Goal: Transaction & Acquisition: Purchase product/service

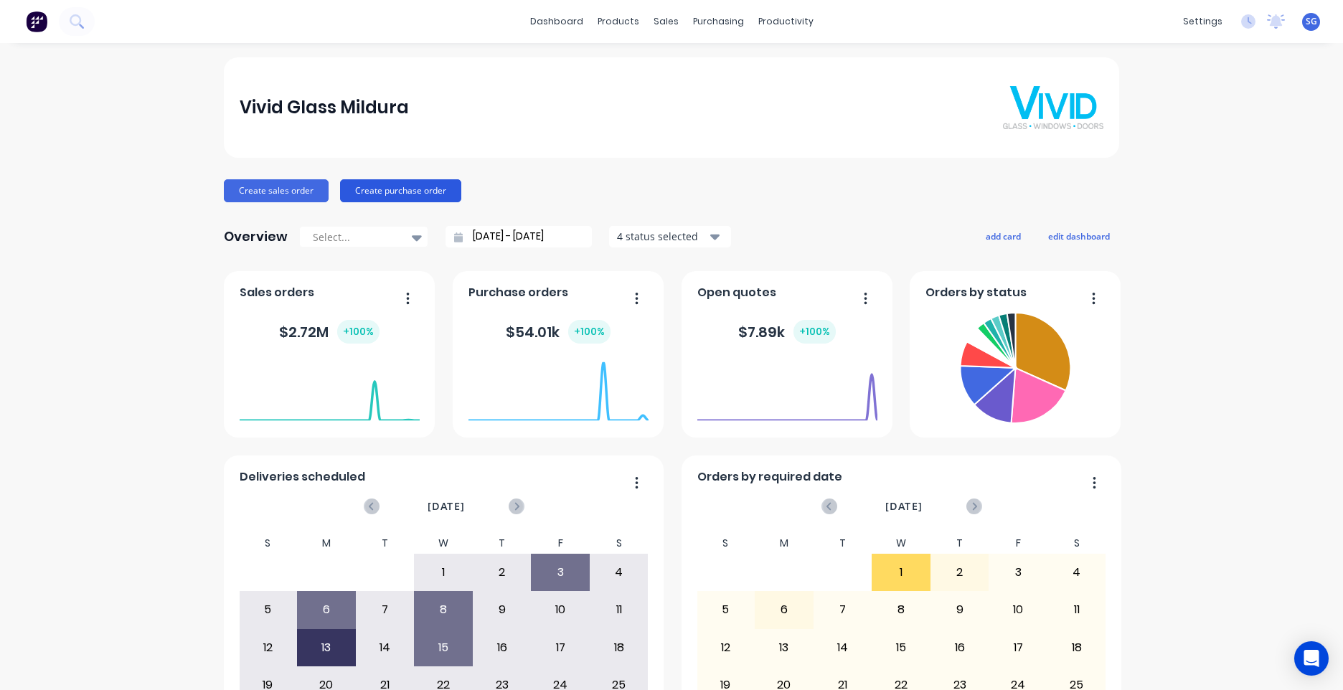
click at [425, 188] on button "Create purchase order" at bounding box center [400, 190] width 121 height 23
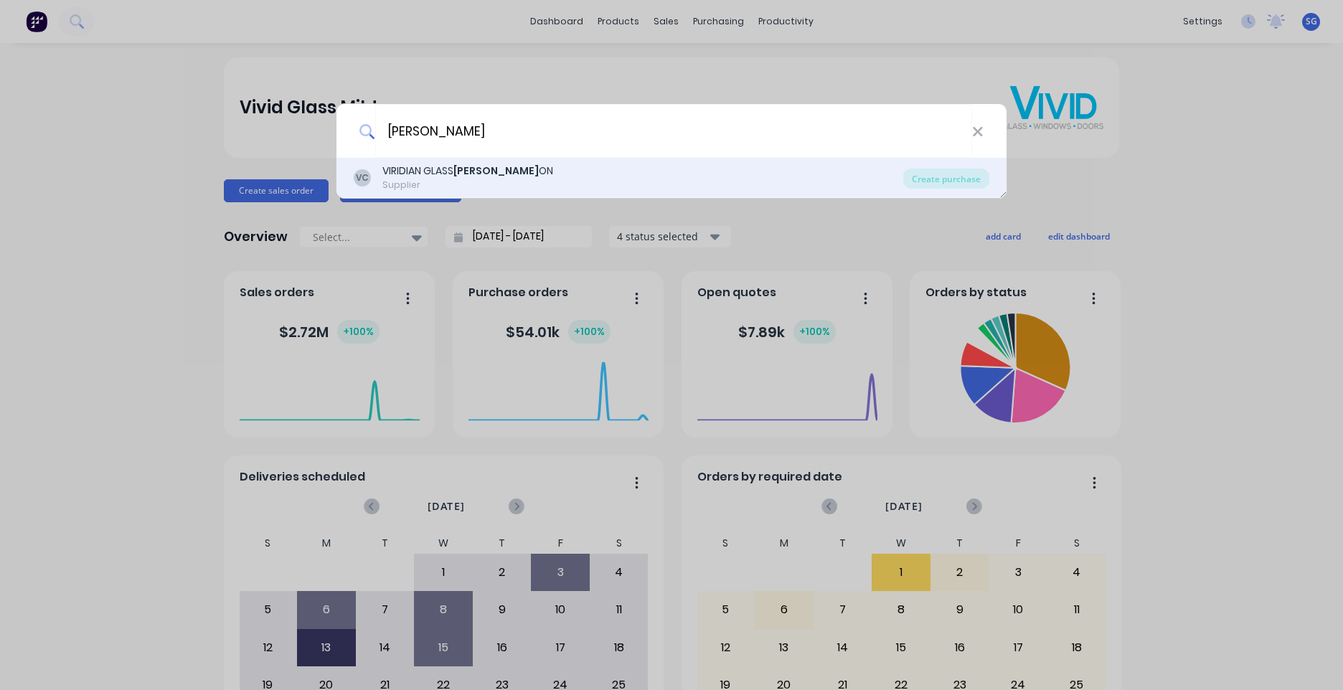
type input "CLAYT"
click at [501, 178] on div "VIRIDIAN GLASS CLAYT ON" at bounding box center [467, 171] width 171 height 15
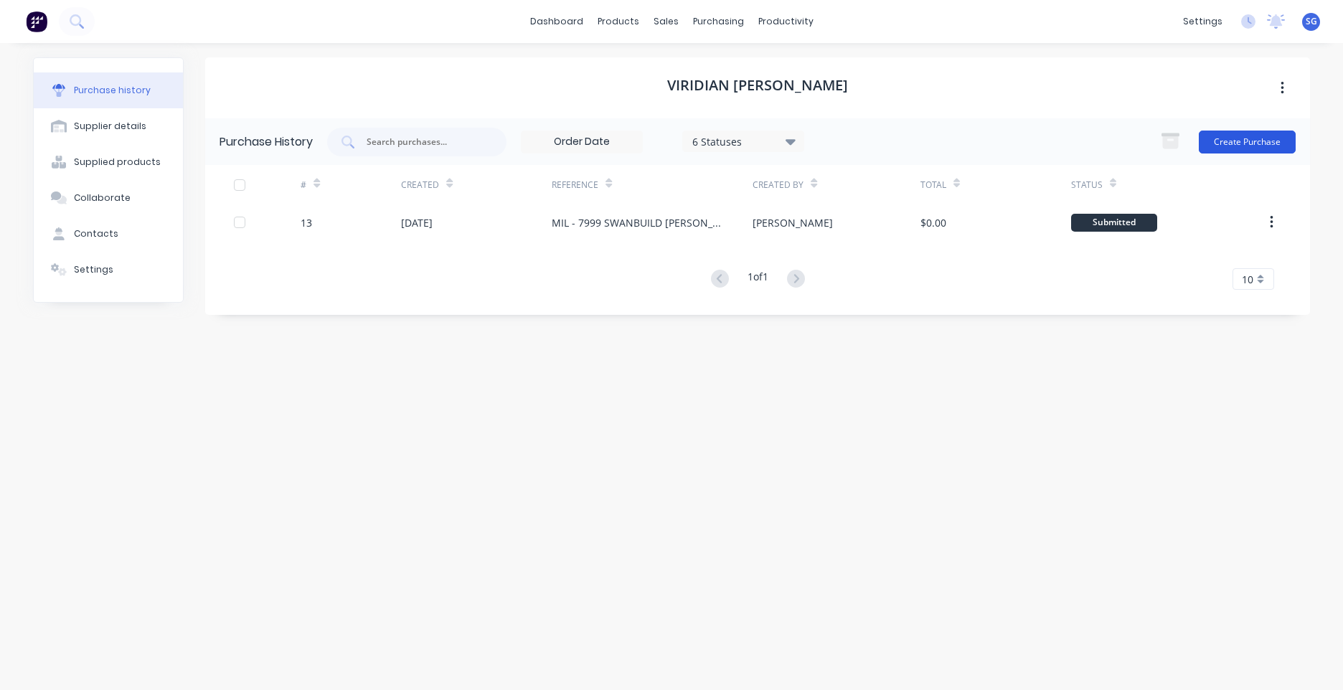
click at [1264, 136] on button "Create Purchase" at bounding box center [1246, 142] width 97 height 23
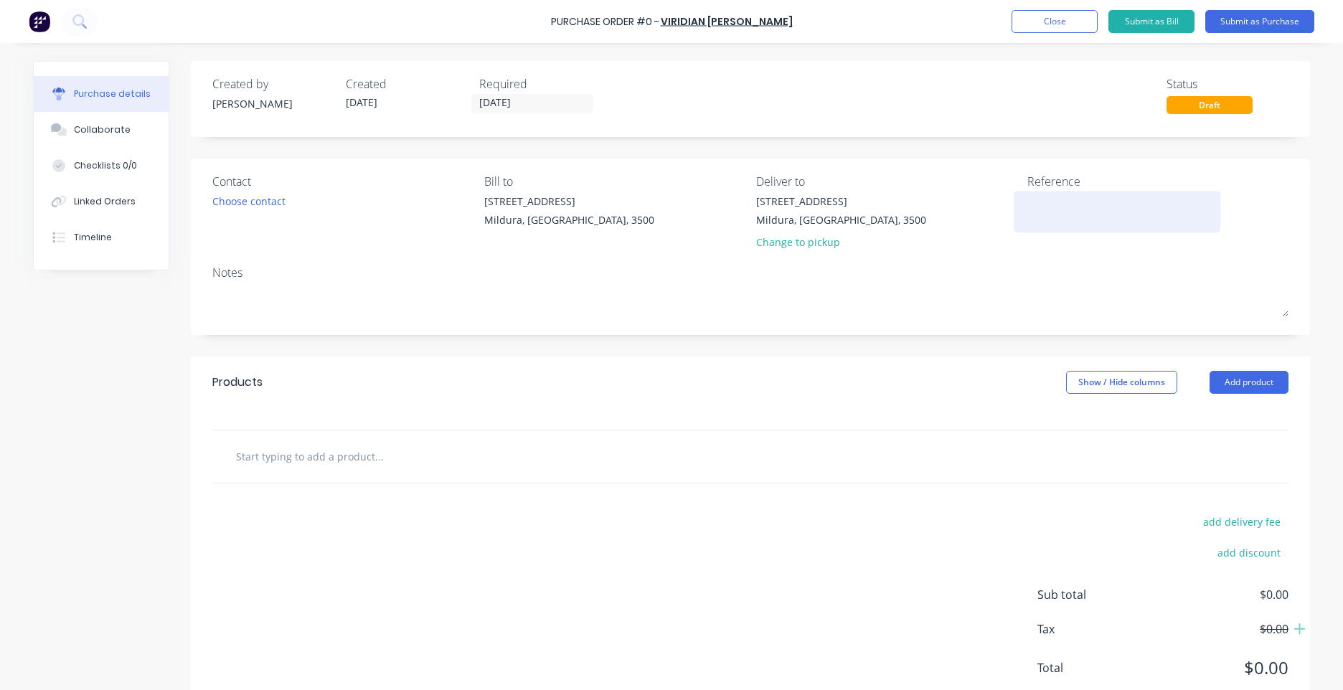
click at [1068, 202] on textarea at bounding box center [1116, 210] width 179 height 32
type textarea "MIL- B 808 RAY COURT SHOWERS"
click at [280, 463] on input "text" at bounding box center [378, 456] width 287 height 29
click at [291, 477] on div at bounding box center [750, 456] width 1076 height 52
click at [296, 472] on div at bounding box center [750, 456] width 1076 height 52
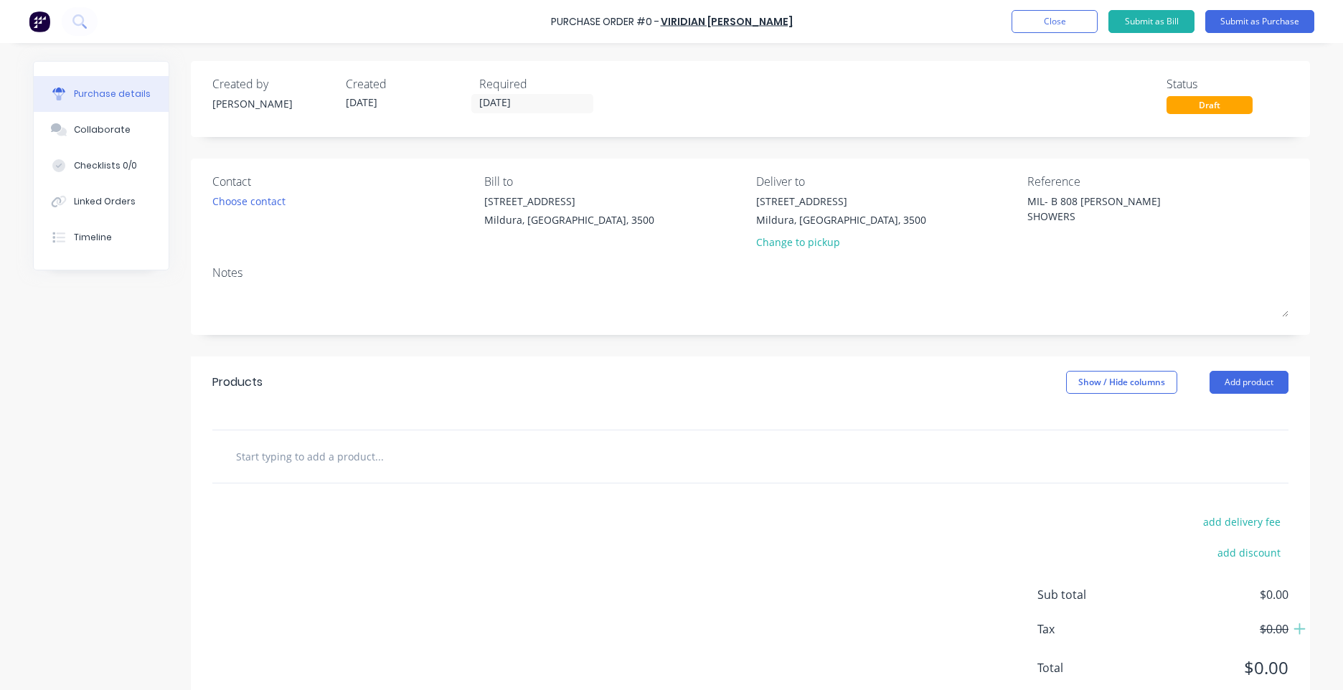
click at [300, 470] on input "text" at bounding box center [378, 456] width 287 height 29
click at [302, 468] on input "text" at bounding box center [378, 456] width 287 height 29
type input "AS PER ATTACHMENT"
click at [485, 600] on div "add delivery fee add discount Sub total $0.00 Tax $0.00 Total $0.00" at bounding box center [750, 601] width 1119 height 236
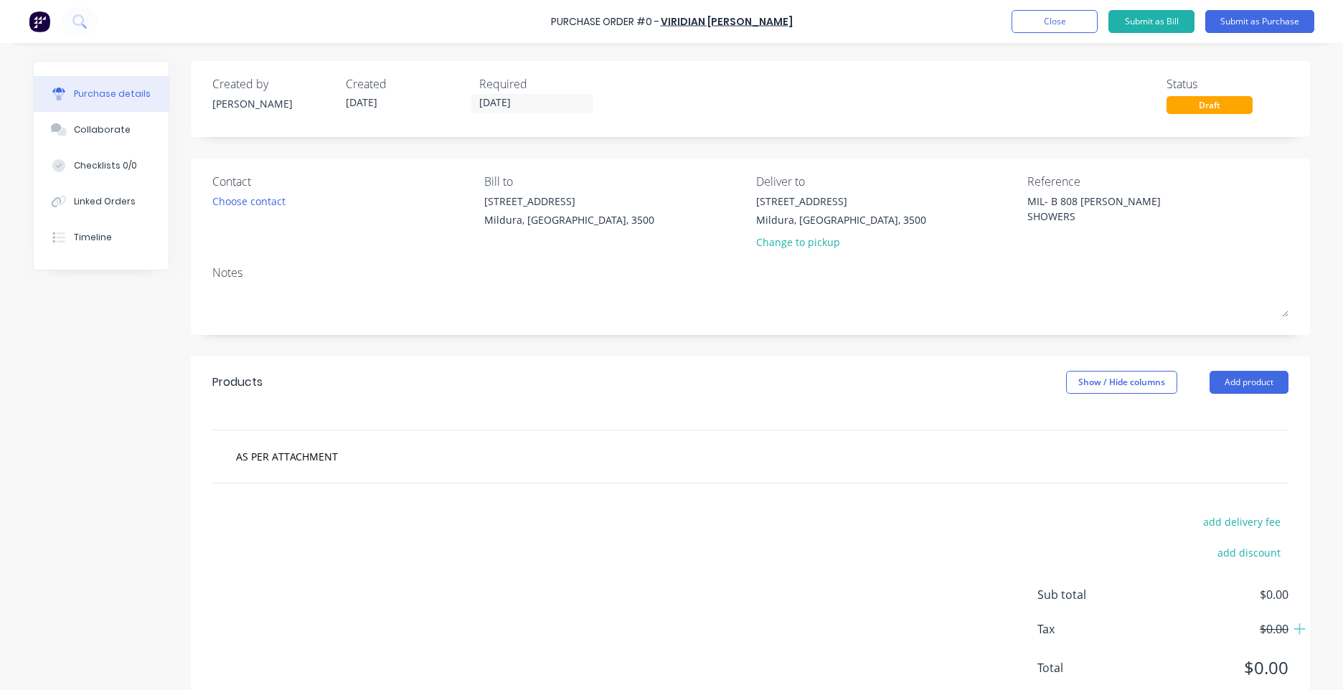
click at [497, 509] on div "add delivery fee add discount Sub total $0.00 Tax $0.00 Total $0.00" at bounding box center [750, 601] width 1119 height 236
click at [500, 480] on div "AS PER ATTACHMENT" at bounding box center [750, 456] width 1076 height 52
click at [502, 465] on input "AS PER ATTACHMENT" at bounding box center [378, 456] width 287 height 29
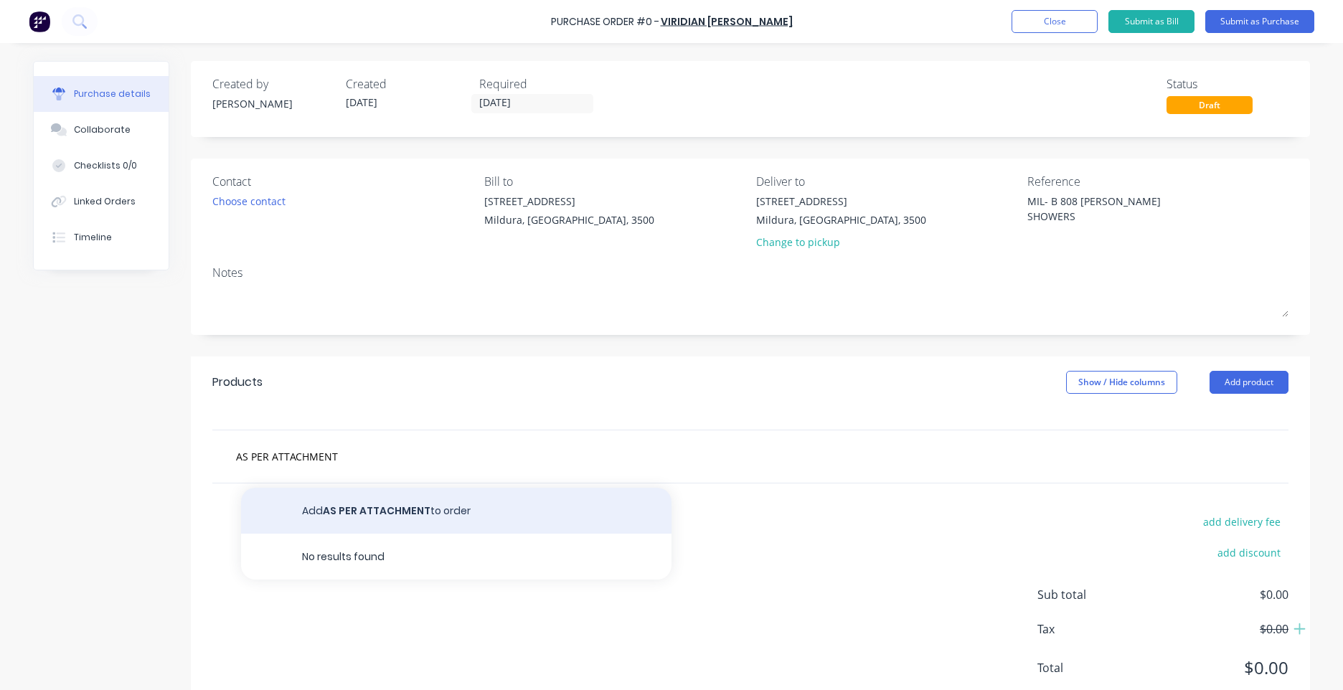
click at [432, 505] on button "Add AS PER ATTACHMENT to order" at bounding box center [456, 511] width 430 height 46
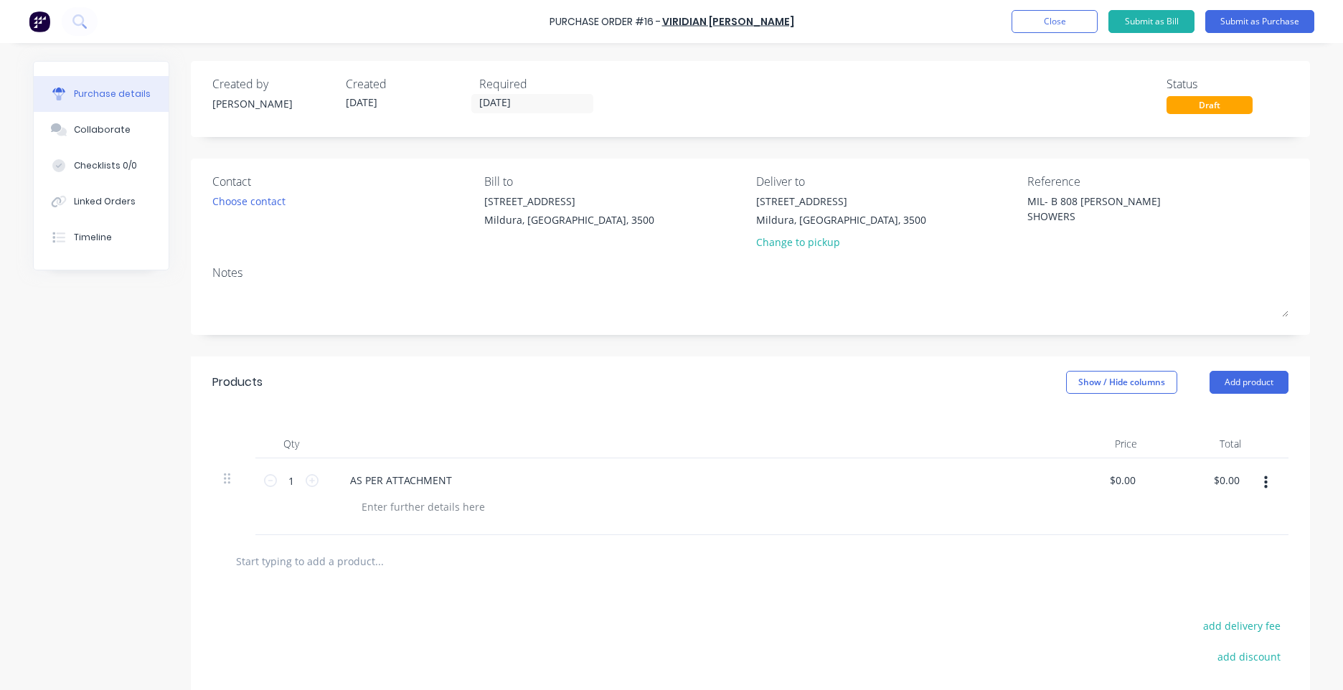
click at [1251, 489] on button "button" at bounding box center [1266, 483] width 34 height 26
click at [1049, 478] on div "$0.00 $0.00" at bounding box center [1096, 496] width 104 height 77
click at [306, 482] on icon at bounding box center [312, 480] width 13 height 13
type input "2"
click at [1109, 486] on input "0.00" at bounding box center [1121, 480] width 33 height 21
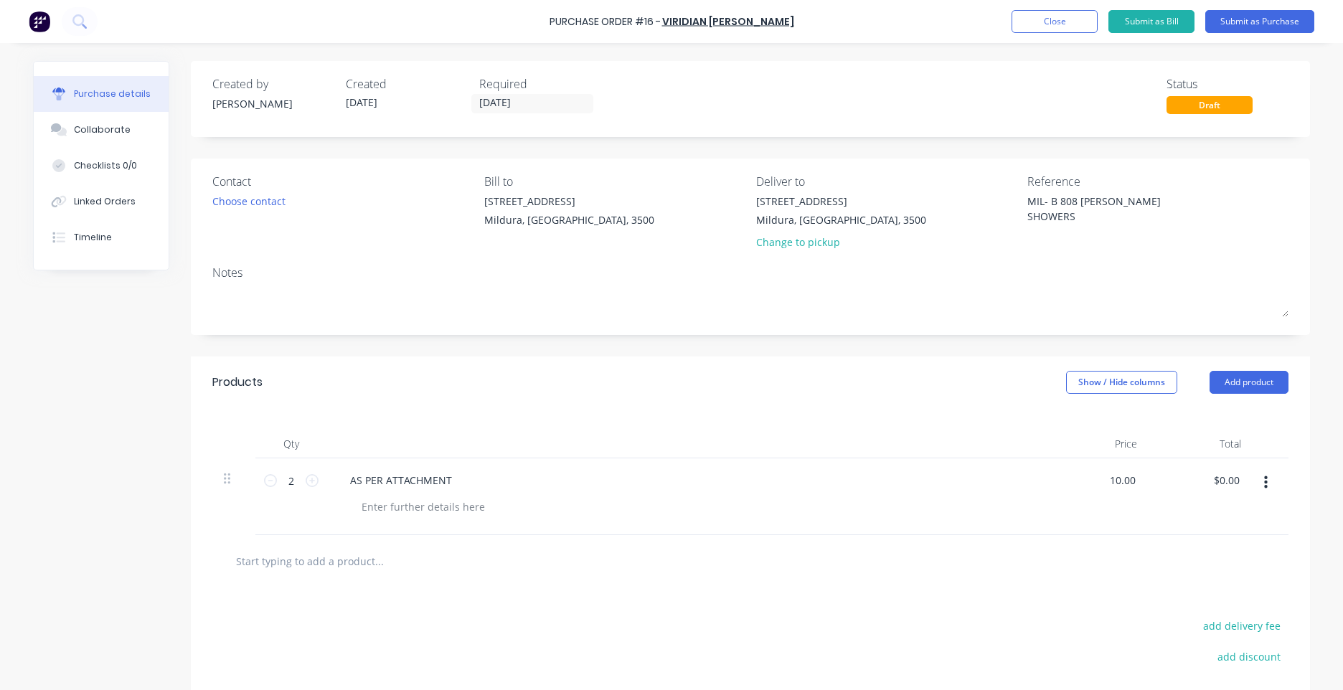
type input "$10.00"
type input "$20.00"
click at [1009, 461] on div "AS PER ATTACHMENT" at bounding box center [685, 496] width 717 height 77
click at [1011, 415] on div "Qty Price Total 2 2 AS PER ATTACHMENT $10.00 $10.00 $20.00 $20.00" at bounding box center [750, 471] width 1119 height 127
click at [1244, 392] on button "Add product" at bounding box center [1248, 382] width 79 height 23
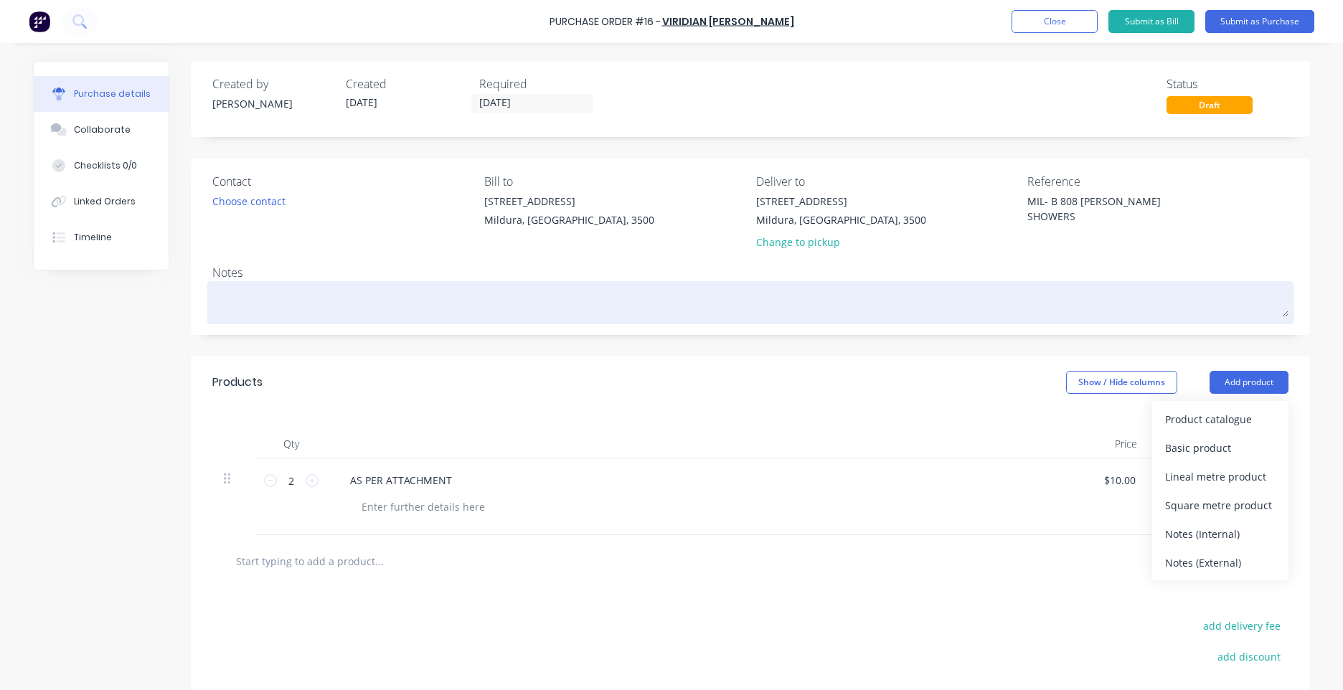
click at [738, 313] on textarea at bounding box center [750, 301] width 1076 height 32
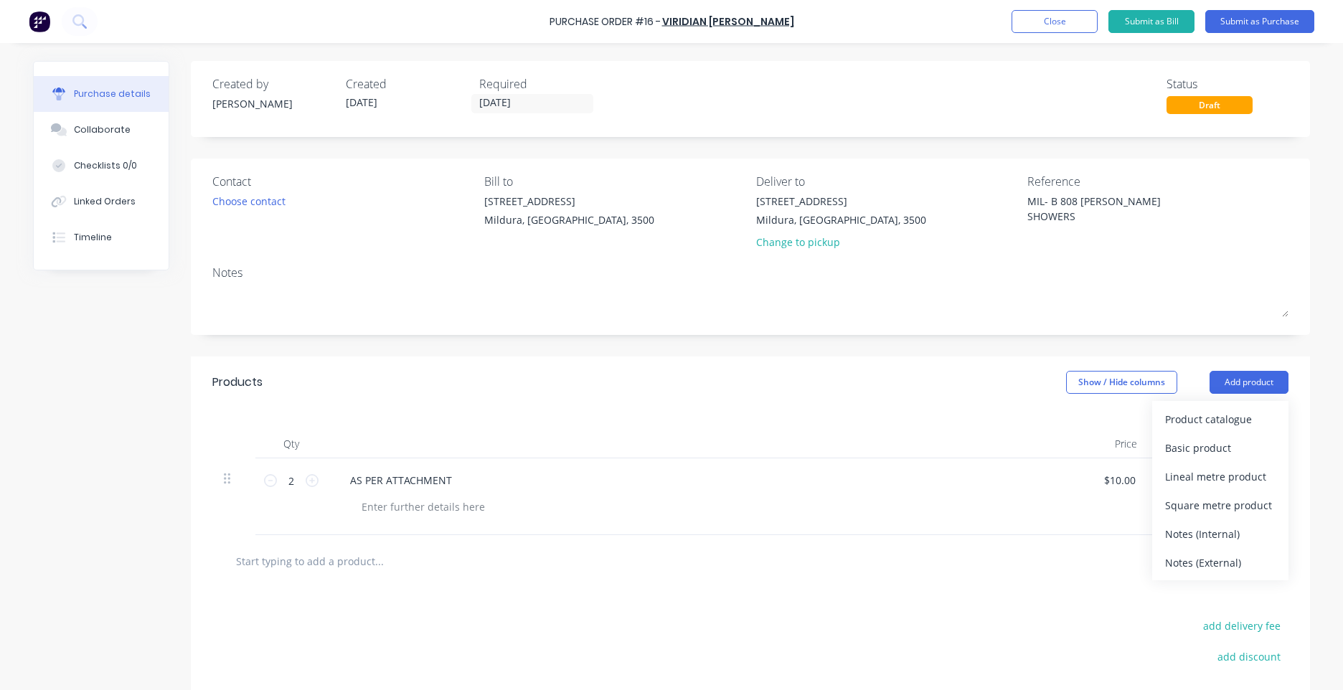
click at [501, 514] on div "AS PER ATTACHMENT" at bounding box center [685, 496] width 717 height 77
click at [460, 470] on div "AS PER ATTACHMENT" at bounding box center [686, 480] width 694 height 21
click at [445, 496] on div "AS PER ATTACHMENT" at bounding box center [685, 496] width 717 height 77
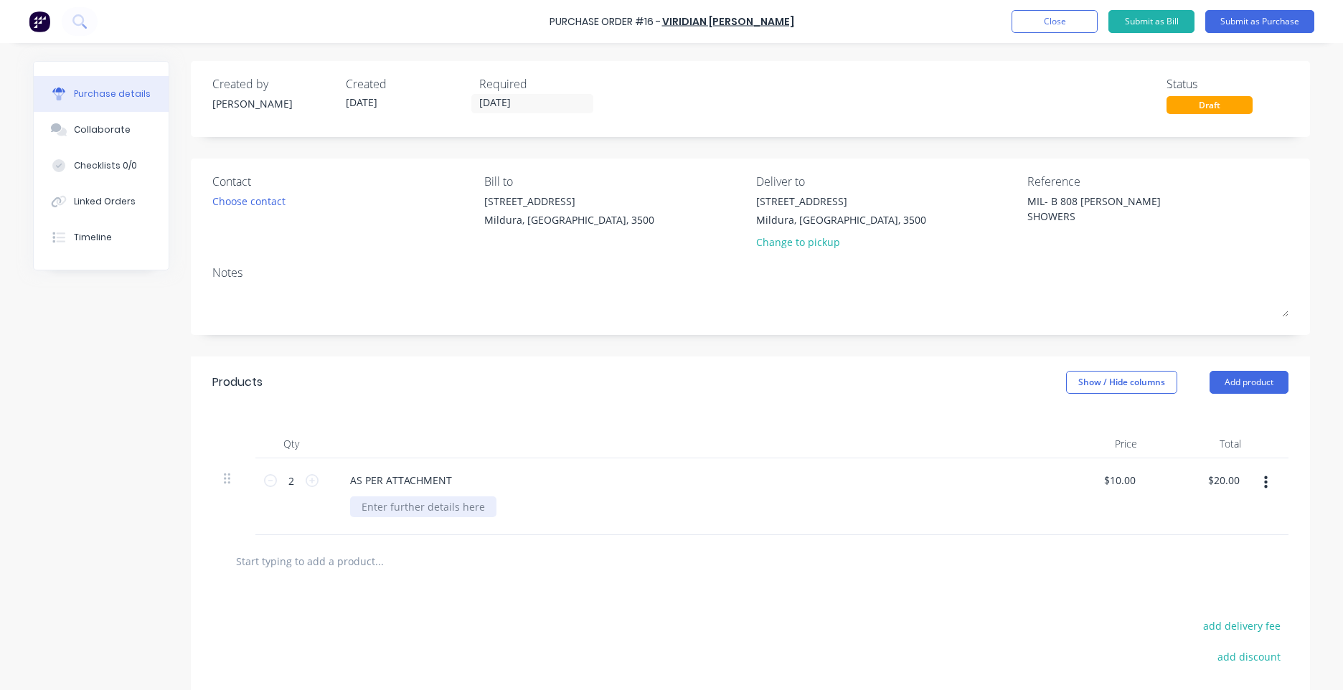
click at [440, 508] on div at bounding box center [423, 506] width 146 height 21
click at [474, 410] on div "Qty Price Total 2 2 AS PER ATTACHMENT TOTAL @ 2 UNITS $10.00 $10.00 $20.00 $20.…" at bounding box center [750, 471] width 1119 height 127
click at [1276, 374] on button "Add product" at bounding box center [1248, 382] width 79 height 23
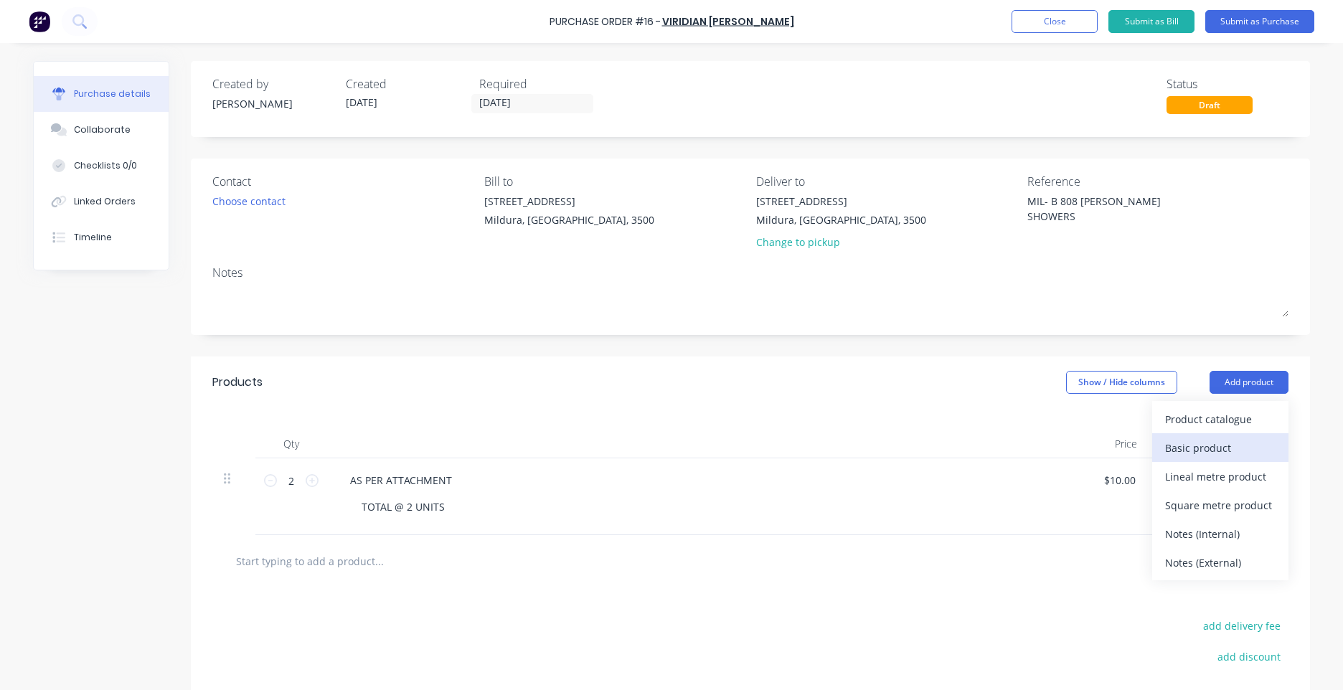
click at [1207, 441] on div "Basic product" at bounding box center [1220, 447] width 110 height 21
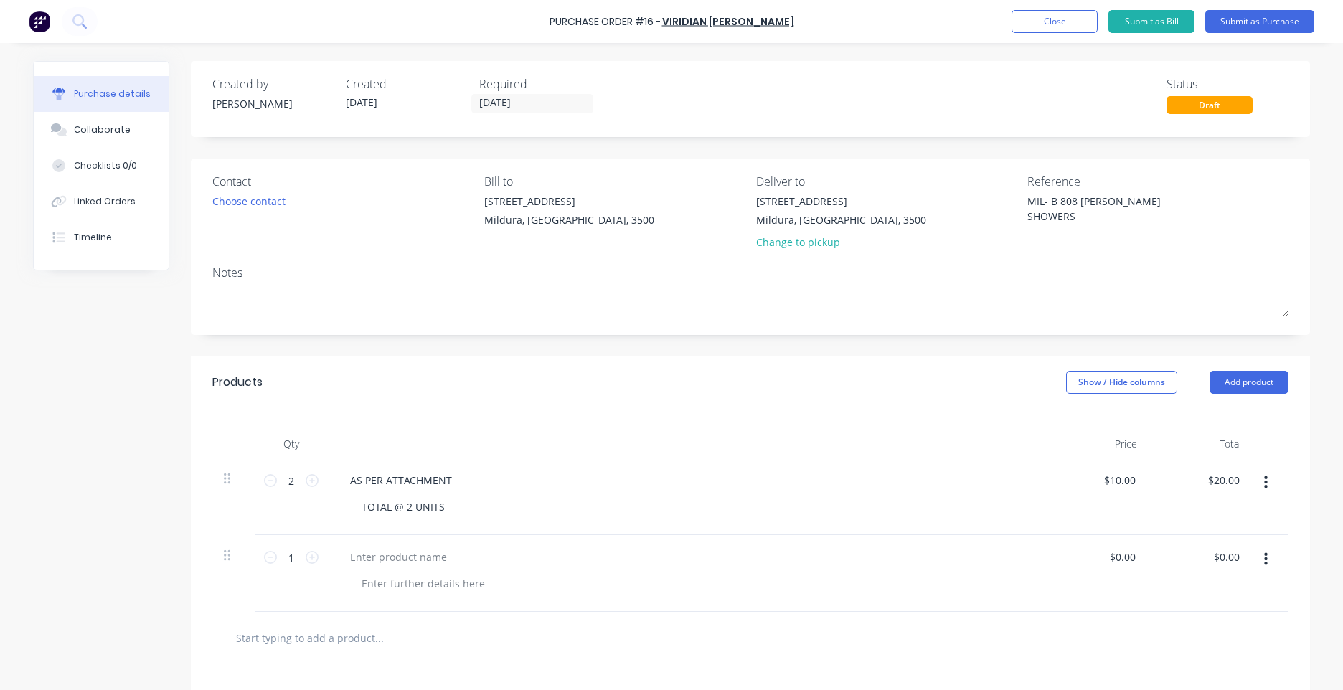
click at [1253, 565] on button "button" at bounding box center [1266, 559] width 34 height 26
click at [1201, 675] on button "Delete" at bounding box center [1221, 683] width 122 height 29
click at [475, 486] on div "AS PER ATTACHMENT" at bounding box center [686, 480] width 694 height 21
click at [382, 466] on div "AS PER ATTACHMENT TOTAL @ 2 UNITS" at bounding box center [685, 496] width 717 height 77
click at [352, 478] on div "AS PER ATTACHMENT" at bounding box center [401, 480] width 125 height 21
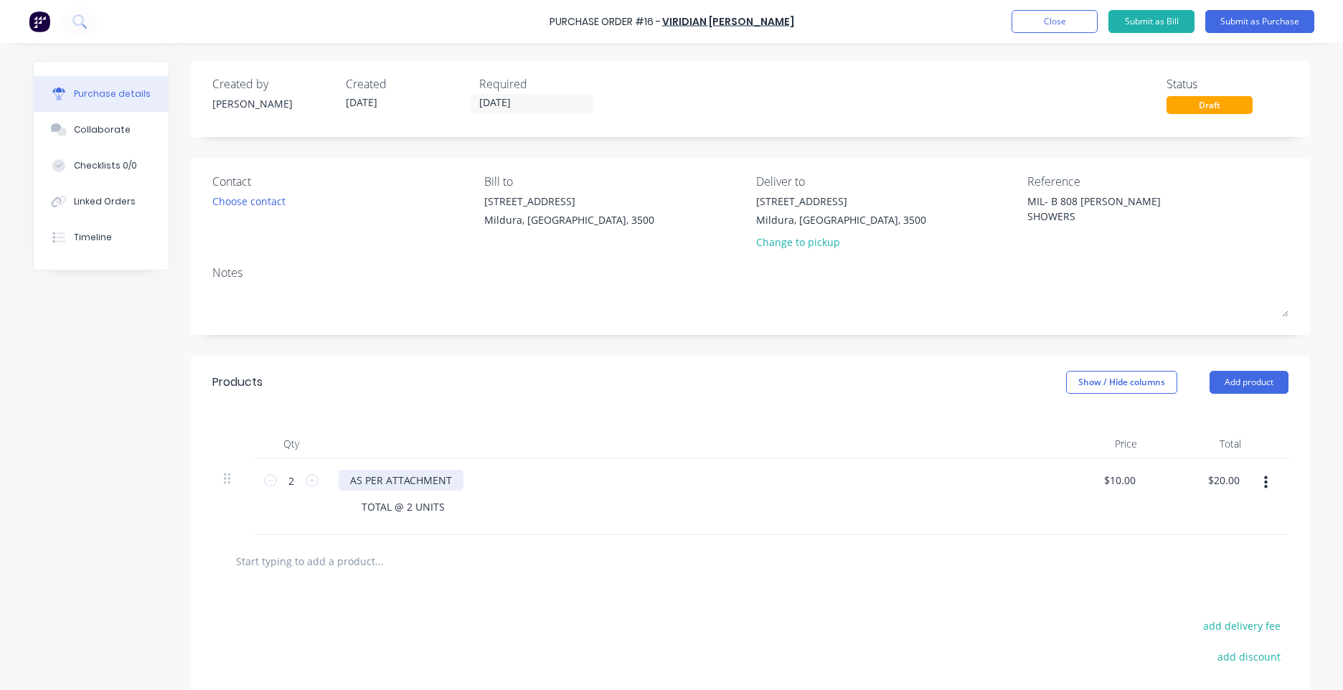
click at [348, 478] on div "AS PER ATTACHMENT" at bounding box center [401, 480] width 125 height 21
click at [346, 480] on div "AS PER ATTACHMENT" at bounding box center [401, 480] width 125 height 21
click at [587, 398] on div "Products Show / Hide columns Add product" at bounding box center [750, 382] width 1119 height 52
click at [530, 100] on input "02/10/25" at bounding box center [532, 104] width 120 height 18
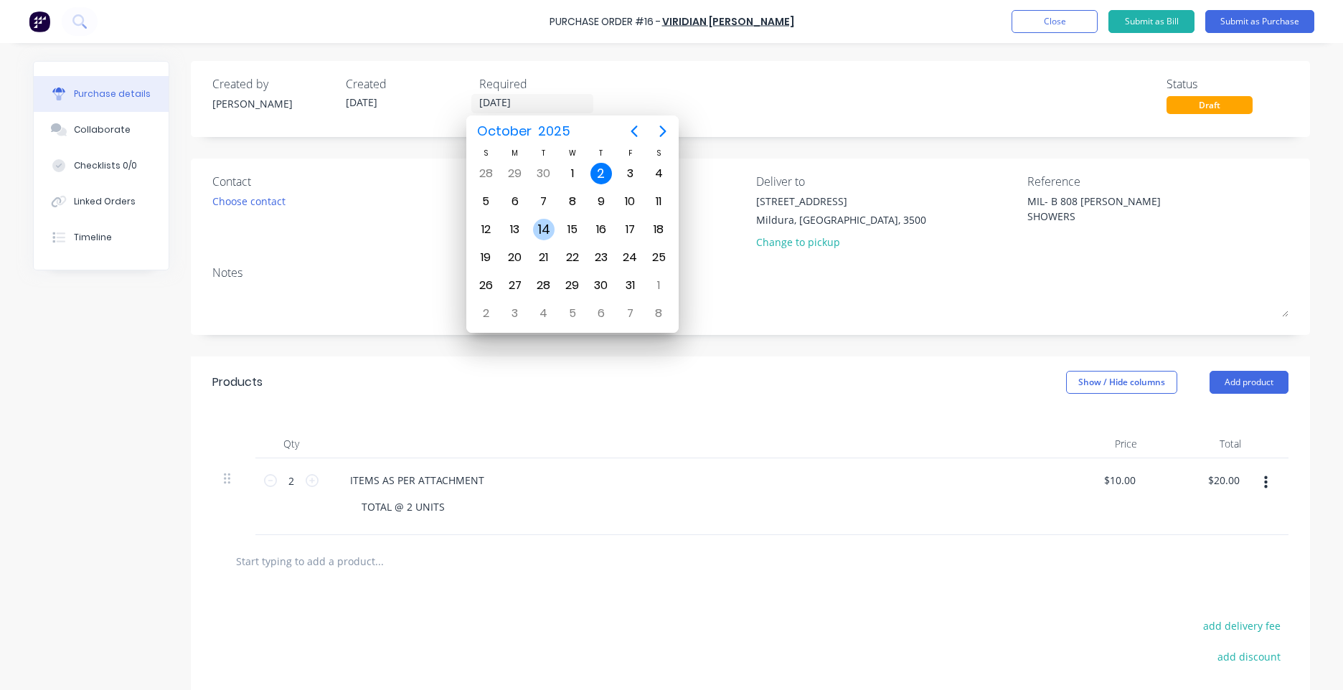
click at [531, 222] on div "14" at bounding box center [543, 229] width 29 height 27
type input "14/10/25"
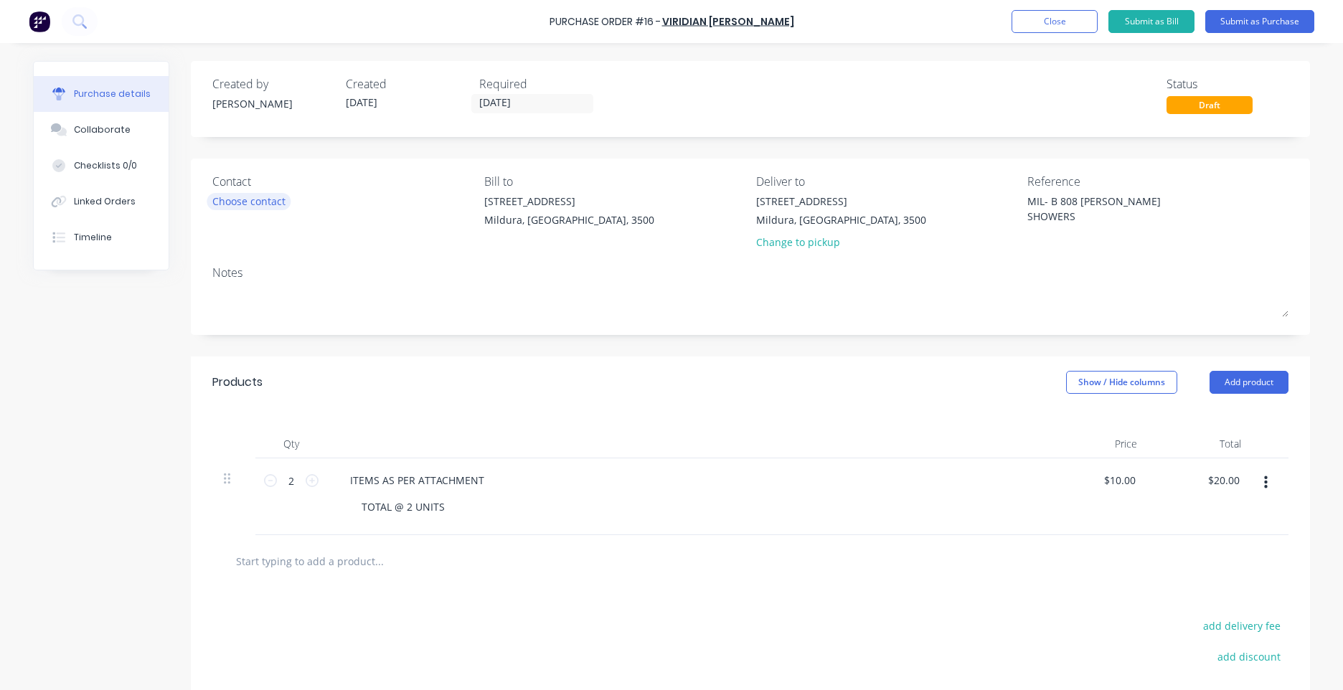
click at [250, 207] on div "Choose contact" at bounding box center [248, 201] width 73 height 15
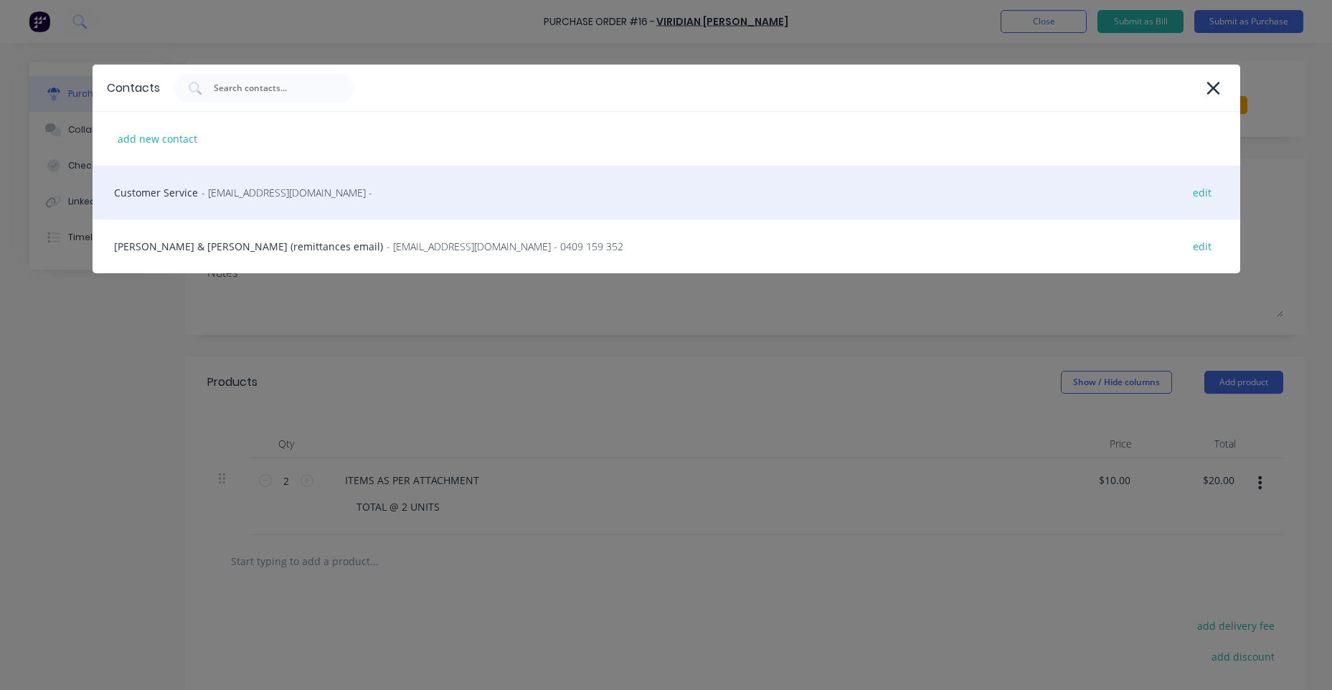
click at [254, 202] on div "Customer Service - vircustomerservicecls@viridianglass.com - edit" at bounding box center [666, 193] width 1147 height 54
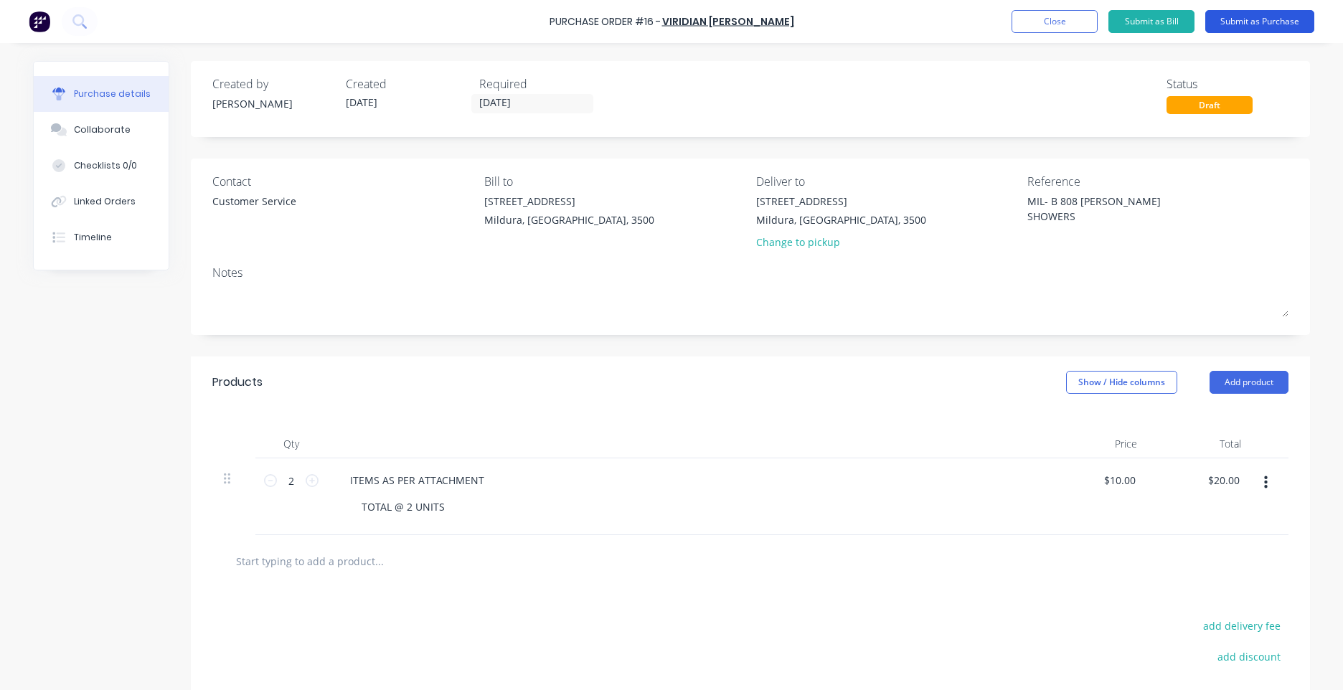
click at [1237, 25] on button "Submit as Purchase" at bounding box center [1259, 21] width 109 height 23
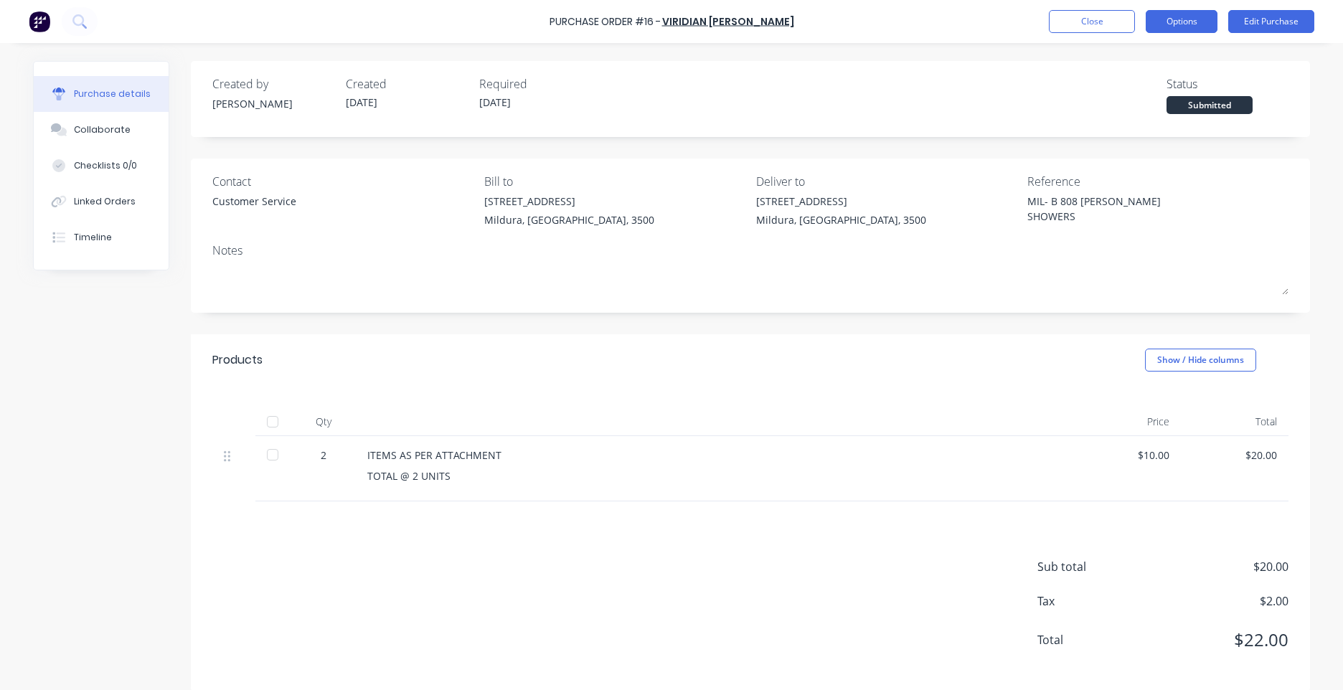
click at [1165, 10] on button "Options" at bounding box center [1181, 21] width 72 height 23
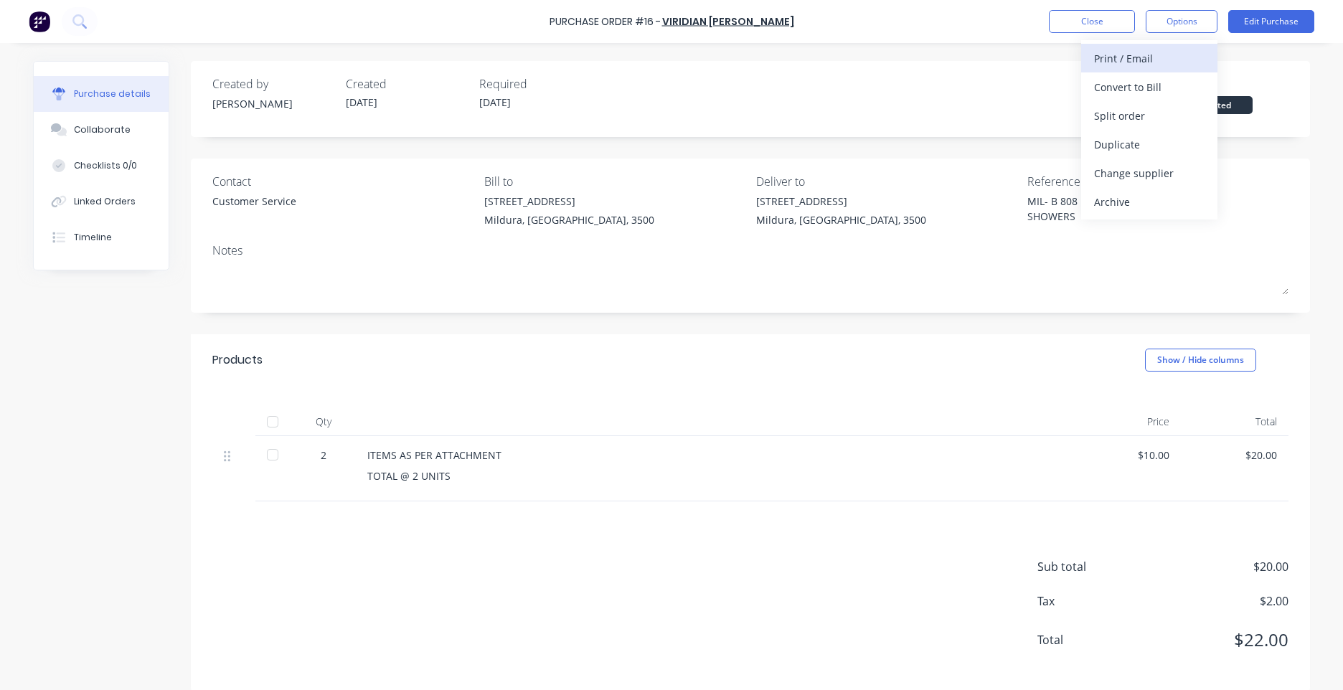
click at [1147, 61] on div "Print / Email" at bounding box center [1149, 58] width 110 height 21
click at [1137, 98] on button "With pricing" at bounding box center [1149, 86] width 136 height 29
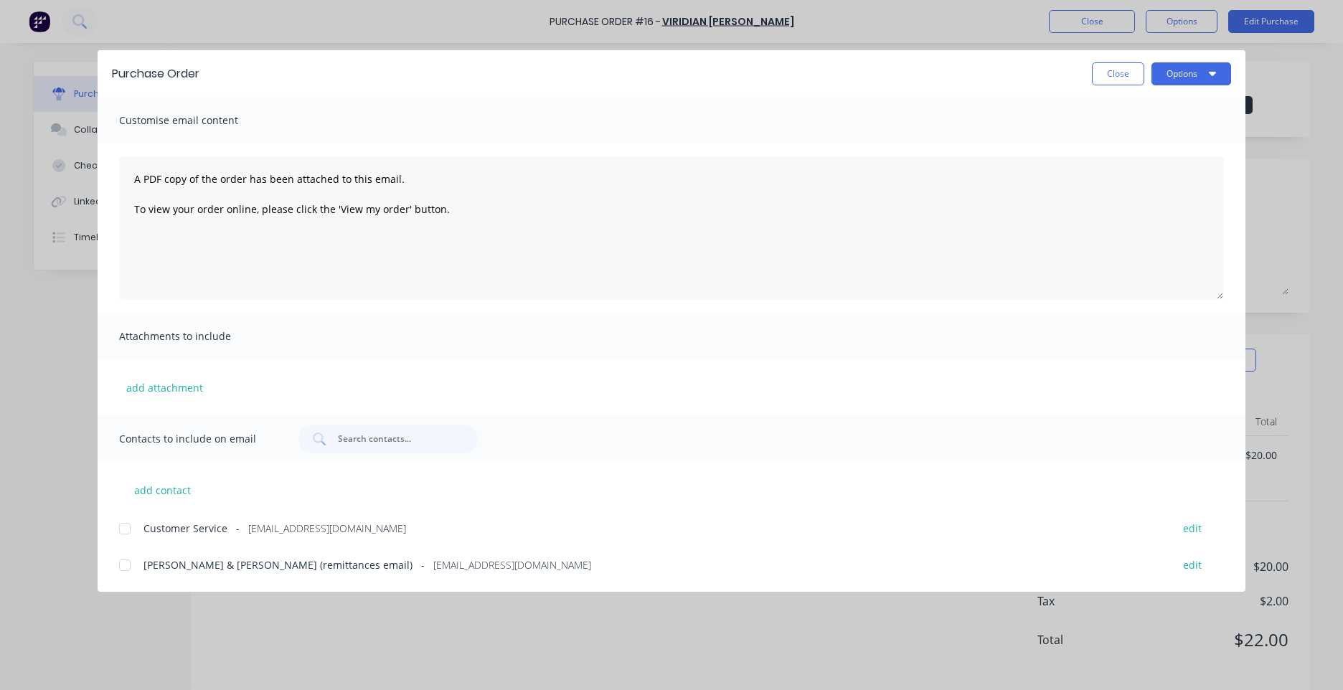
click at [218, 324] on div "Attachments to include" at bounding box center [671, 336] width 1147 height 47
click at [202, 328] on span "Attachments to include" at bounding box center [198, 336] width 158 height 20
click at [172, 386] on button "add attachment" at bounding box center [164, 388] width 91 height 22
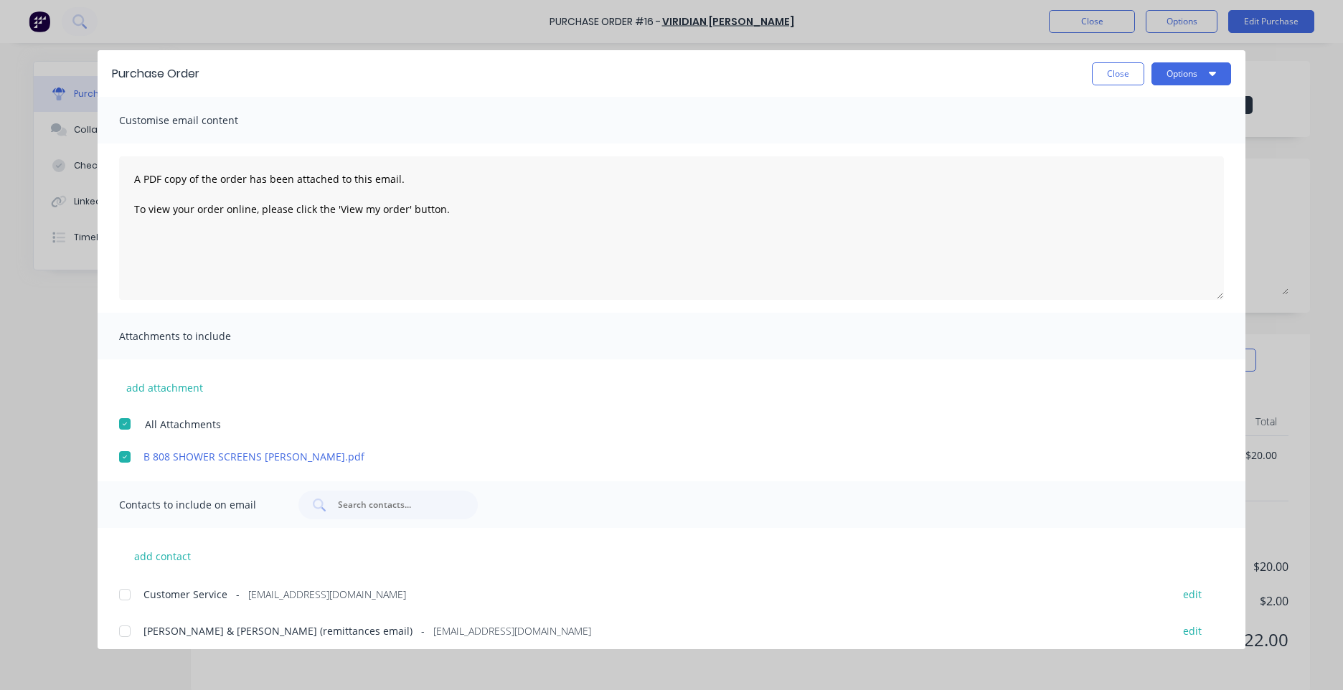
scroll to position [9, 0]
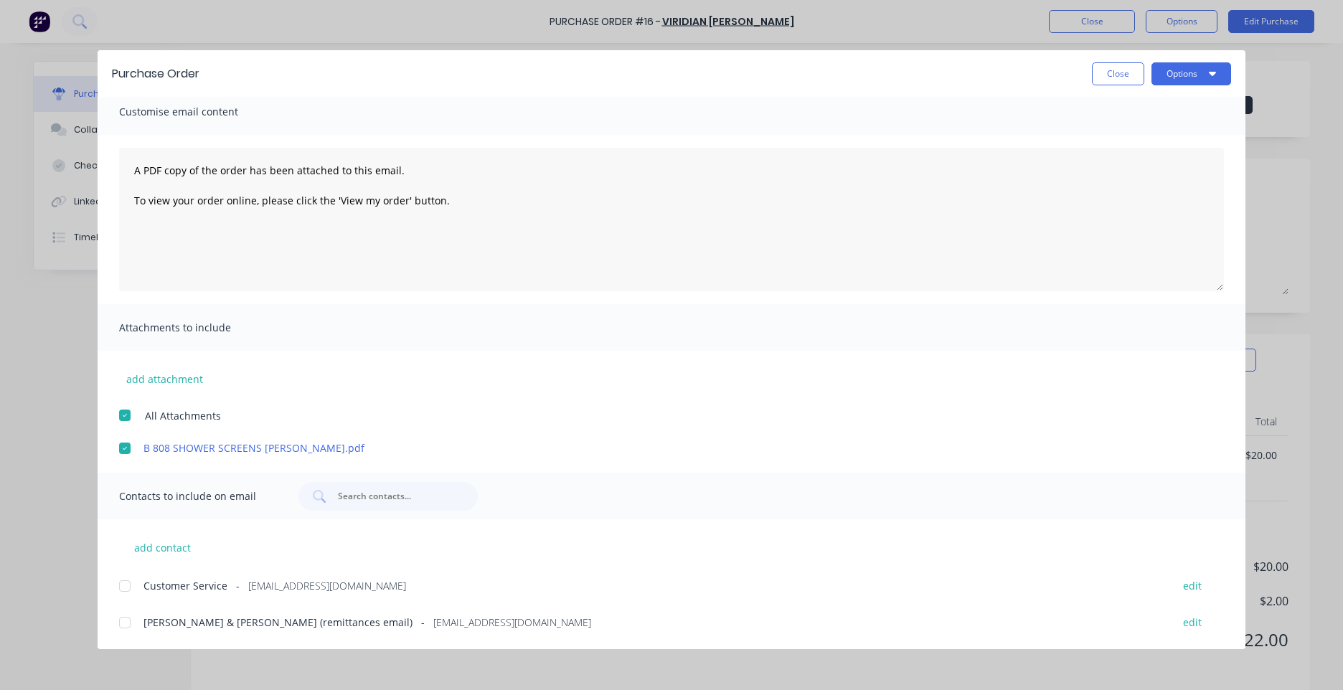
click at [133, 583] on div at bounding box center [124, 586] width 29 height 29
click at [1192, 79] on button "Options" at bounding box center [1191, 73] width 80 height 23
click at [866, 81] on div "Close Options Preview Print Email" at bounding box center [722, 73] width 1017 height 23
click at [445, 206] on textarea "A PDF copy of the order has been attached to this email. To view your order onl…" at bounding box center [671, 219] width 1104 height 143
paste textarea "PO TEXT: PO-51098 ITEM TEXT: JOHN MILLINGTON-RAMSAY"
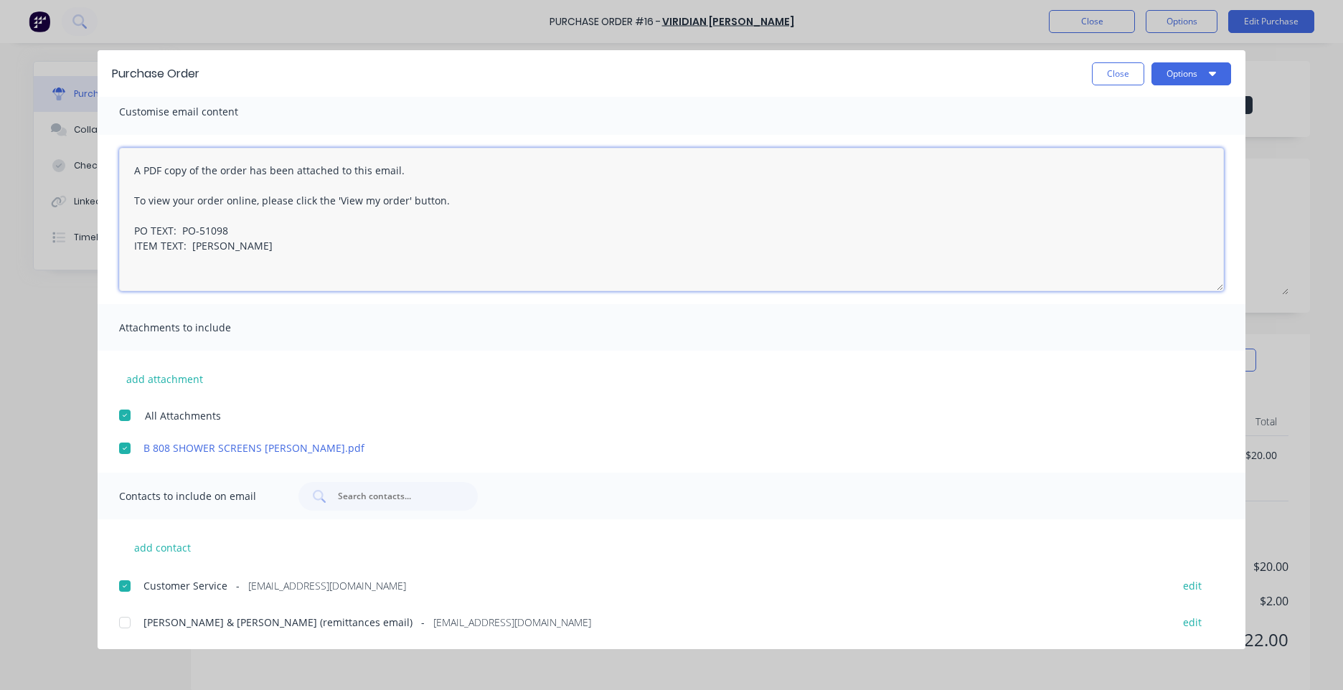
click at [253, 235] on textarea "A PDF copy of the order has been attached to this email. To view your order onl…" at bounding box center [671, 219] width 1104 height 143
drag, startPoint x: 337, startPoint y: 245, endPoint x: 197, endPoint y: 242, distance: 140.6
click at [197, 242] on textarea "A PDF copy of the order has been attached to this email. To view your order onl…" at bounding box center [671, 219] width 1104 height 143
type textarea "A PDF copy of the order has been attached to this email. To view your order onl…"
click at [1192, 69] on button "Options" at bounding box center [1191, 73] width 80 height 23
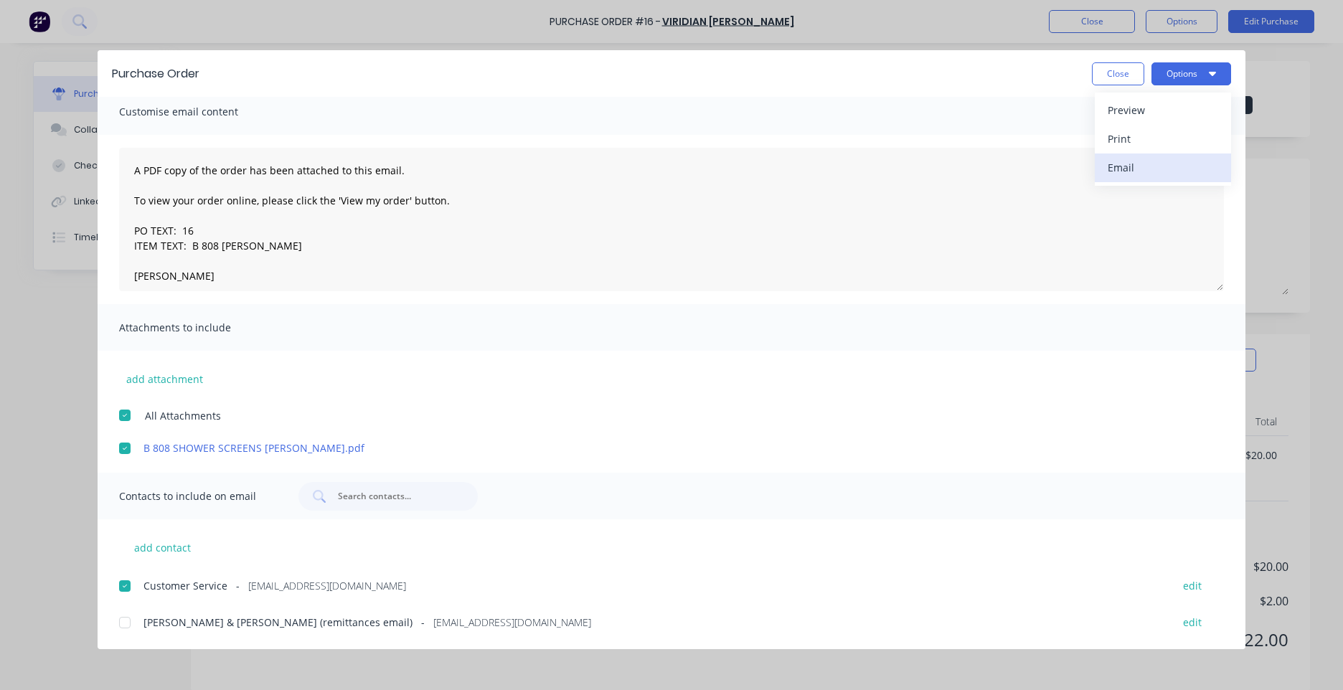
click at [1127, 172] on div "Email" at bounding box center [1162, 167] width 110 height 21
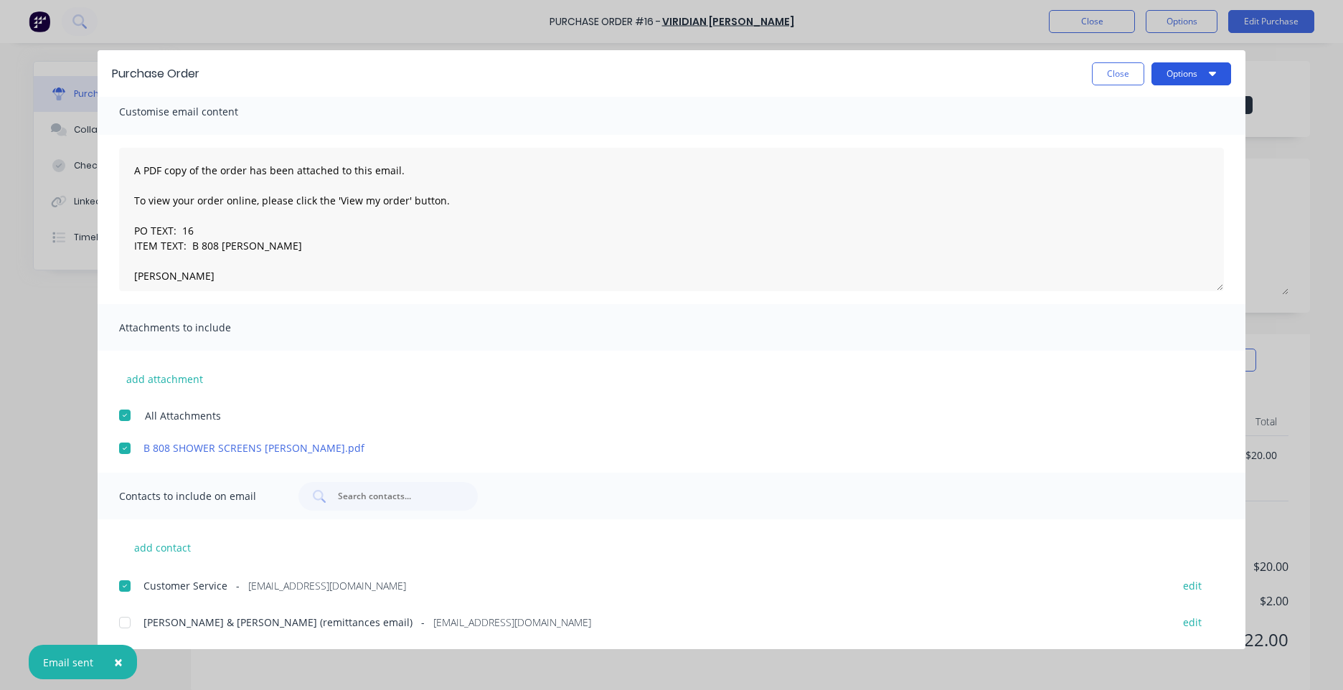
click at [1216, 71] on button "Options" at bounding box center [1191, 73] width 80 height 23
click at [1132, 145] on div "Print" at bounding box center [1162, 138] width 110 height 21
click at [9, 347] on div "Purchase Order Close Options Customise email content A PDF copy of the order ha…" at bounding box center [671, 345] width 1343 height 690
click at [1094, 79] on button "Close" at bounding box center [1118, 73] width 52 height 23
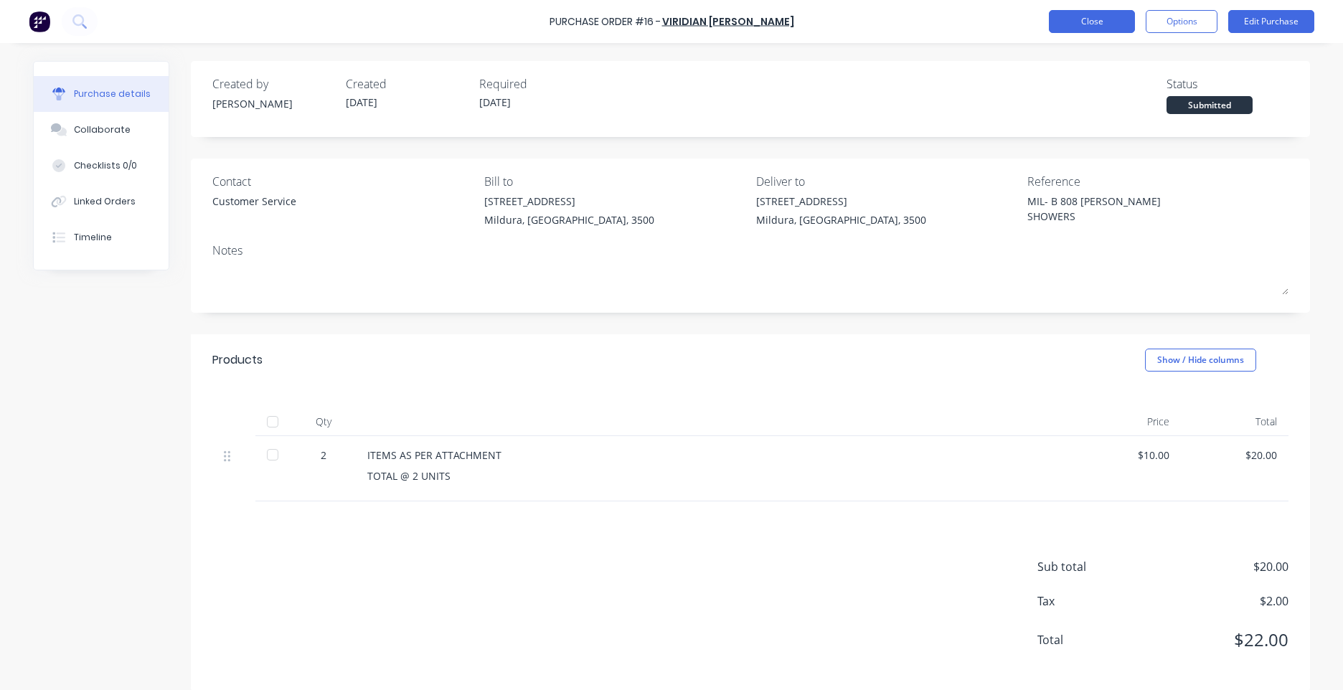
click at [1081, 22] on button "Close" at bounding box center [1092, 21] width 86 height 23
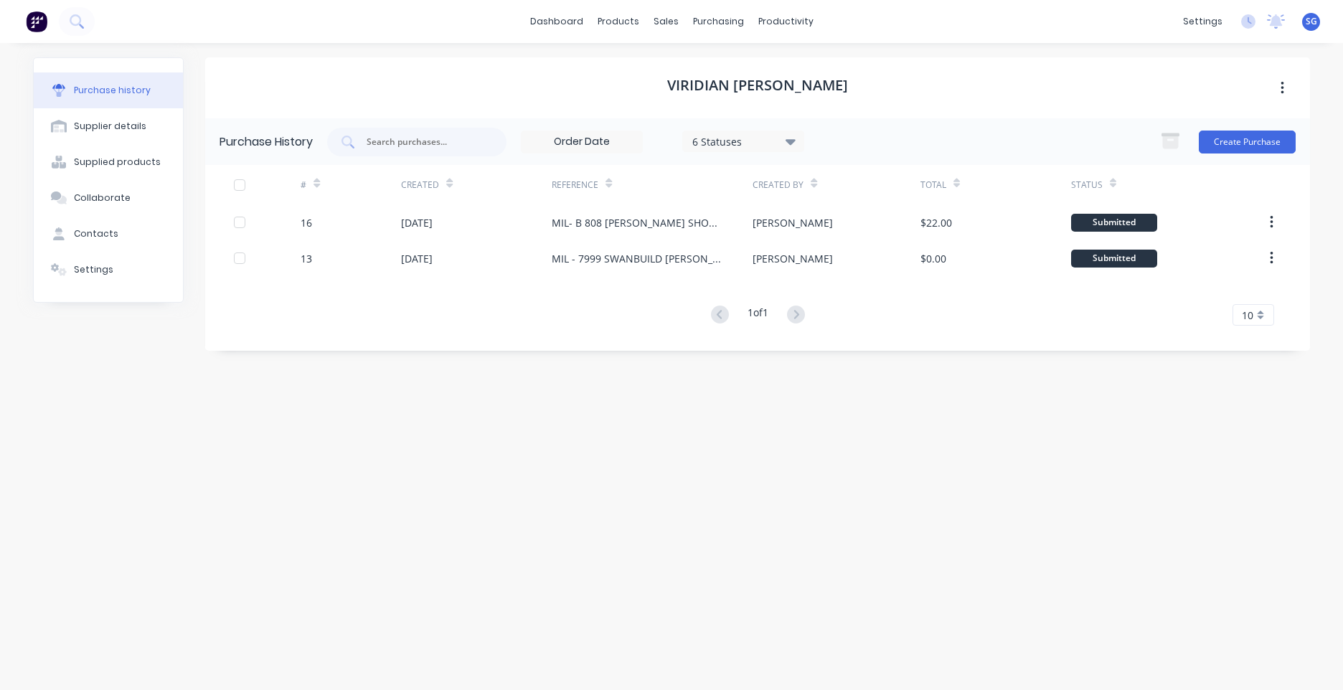
click at [106, 83] on button "Purchase history" at bounding box center [108, 90] width 149 height 36
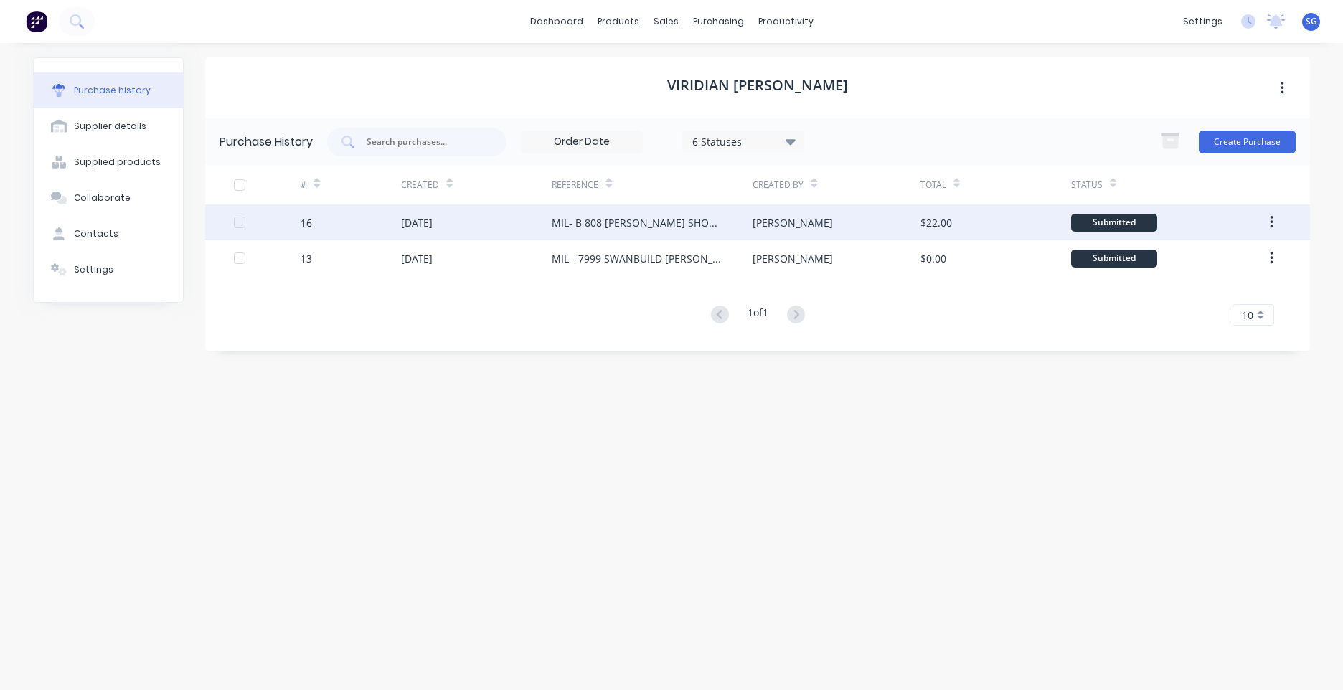
click at [721, 224] on div "MIL- B 808 RAY COURT SHOWERS" at bounding box center [652, 222] width 201 height 36
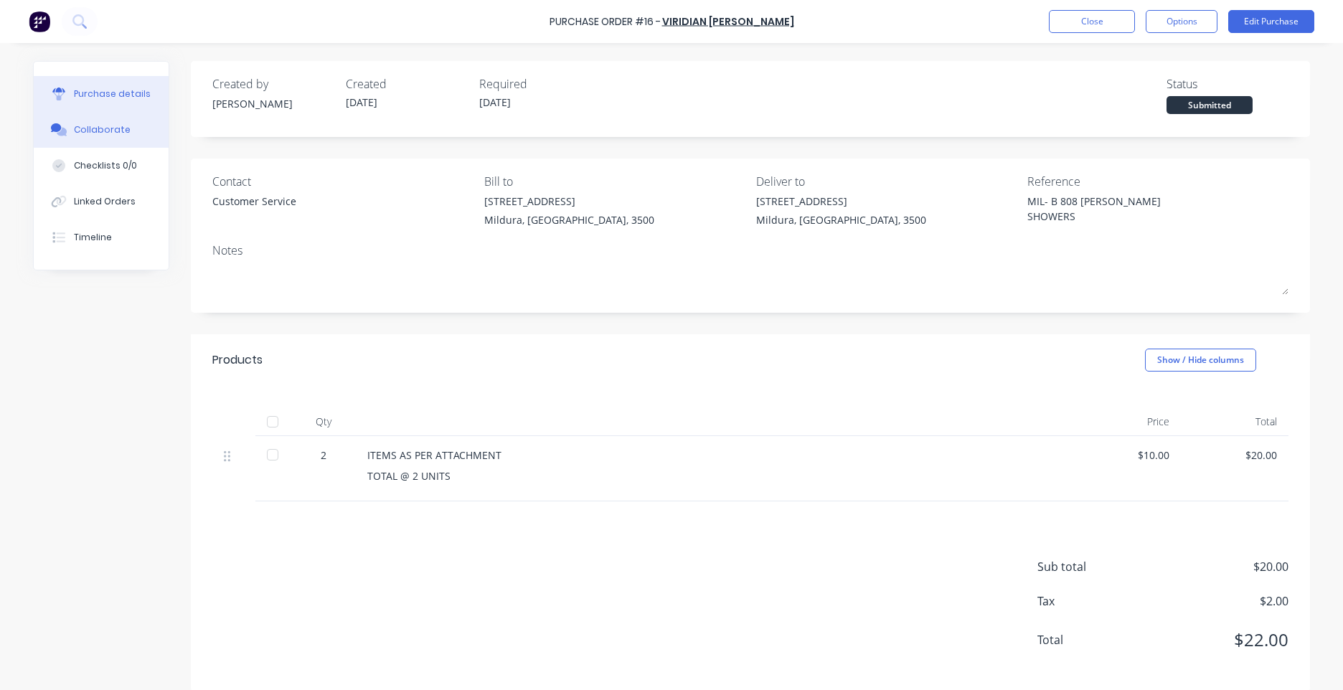
click at [123, 133] on button "Collaborate" at bounding box center [101, 130] width 135 height 36
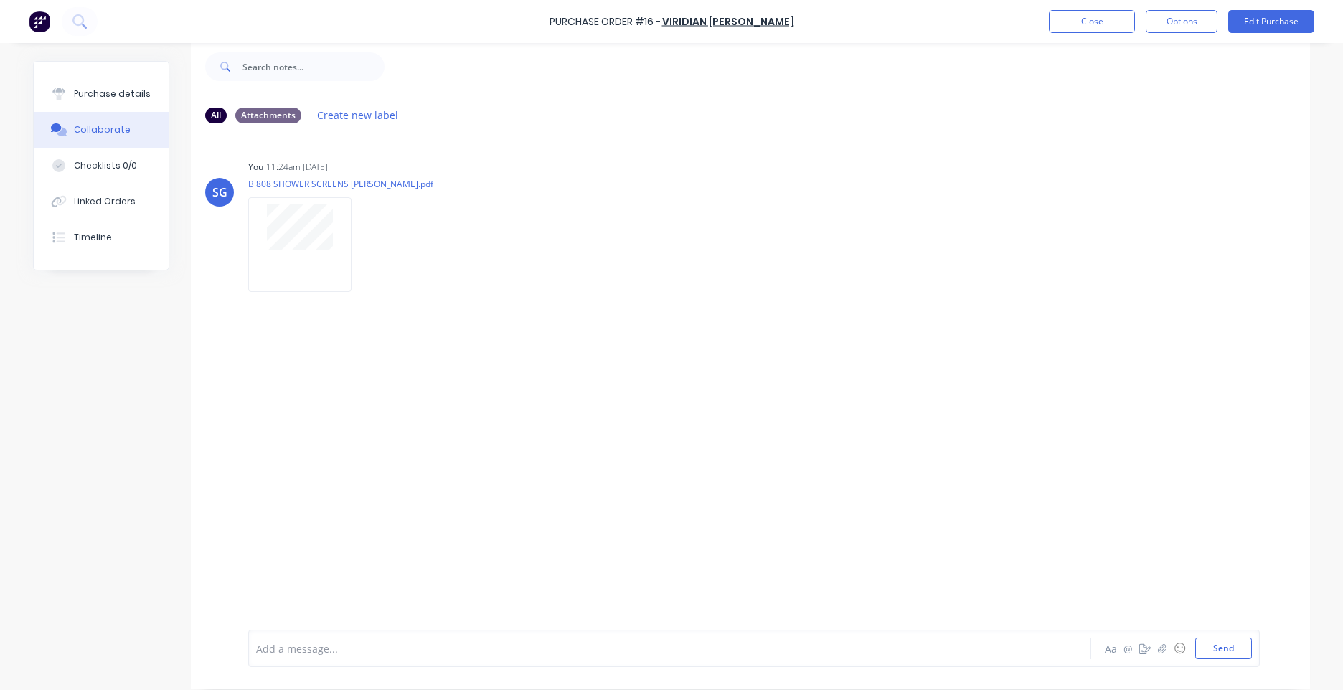
scroll to position [36, 0]
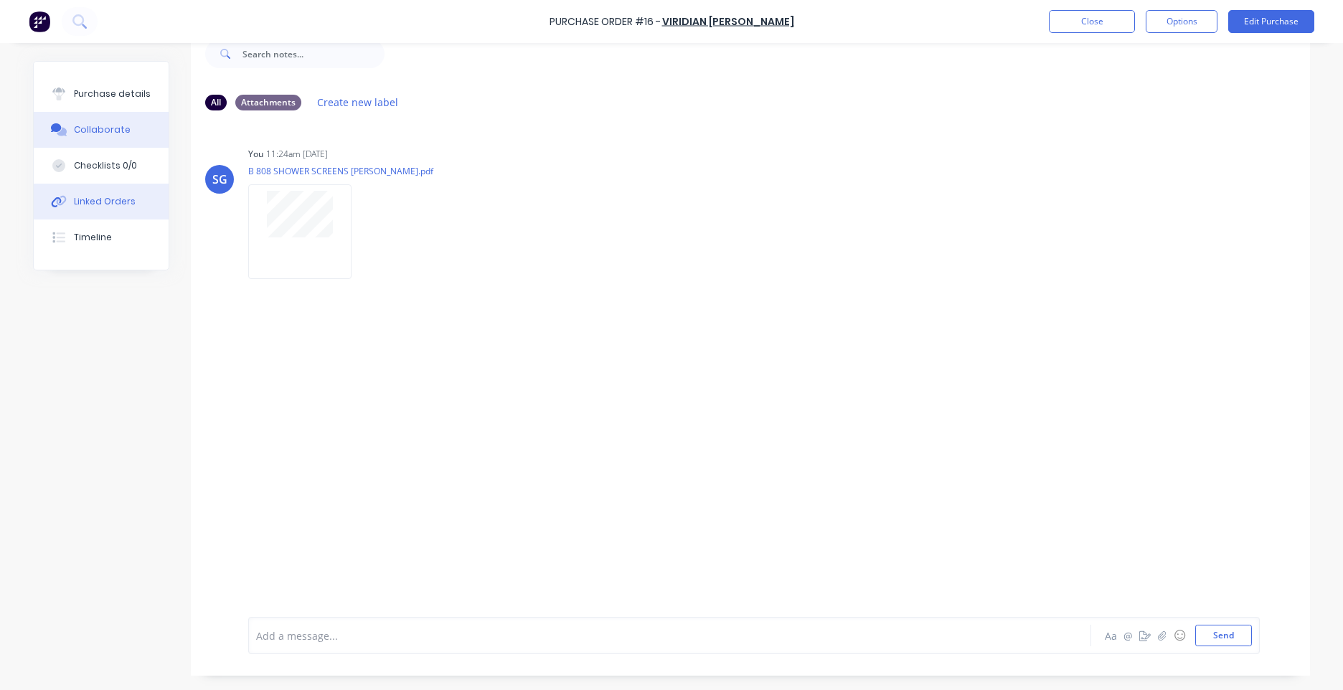
click at [113, 202] on div "Linked Orders" at bounding box center [105, 201] width 62 height 13
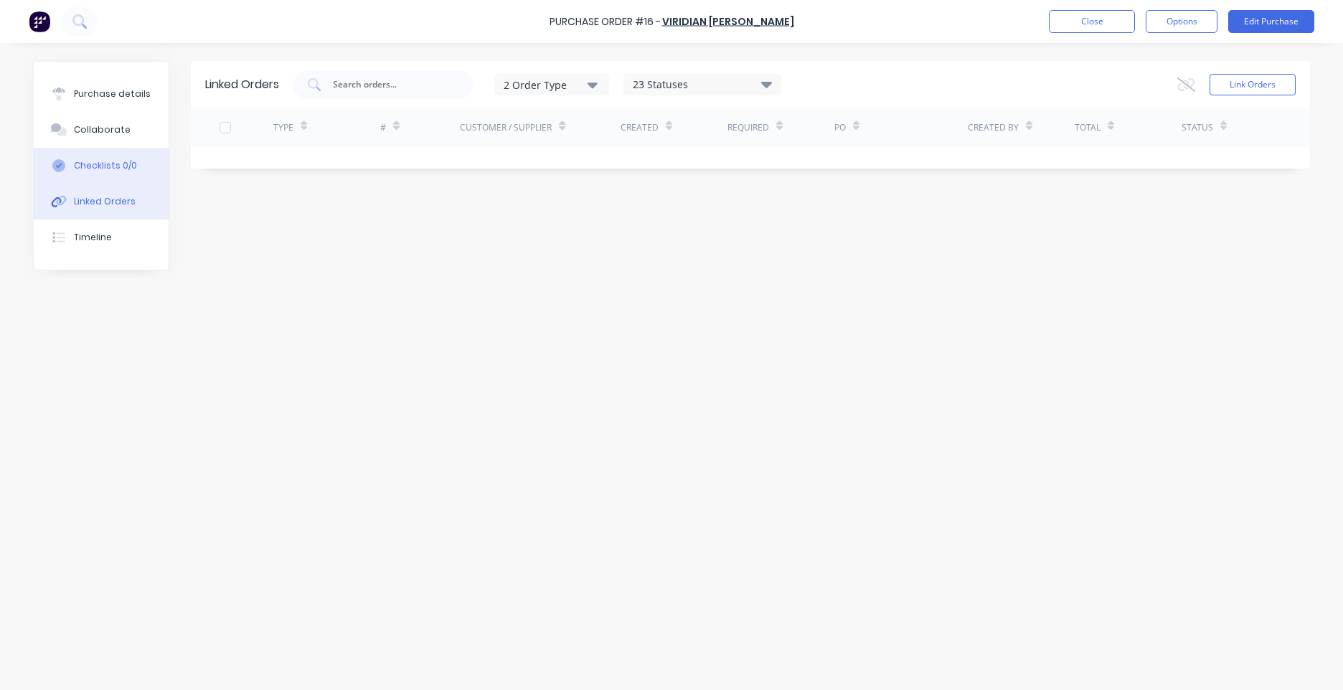
click at [120, 175] on button "Checklists 0/0" at bounding box center [101, 166] width 135 height 36
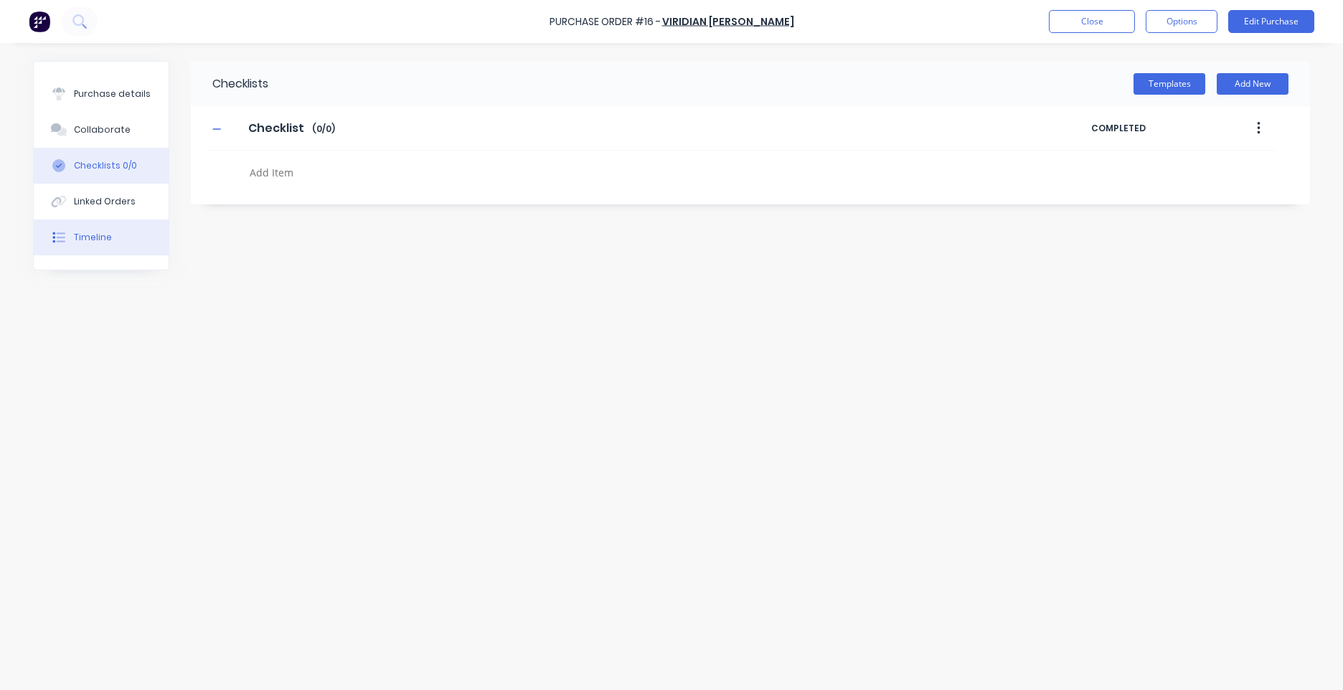
click at [101, 247] on button "Timeline" at bounding box center [101, 237] width 135 height 36
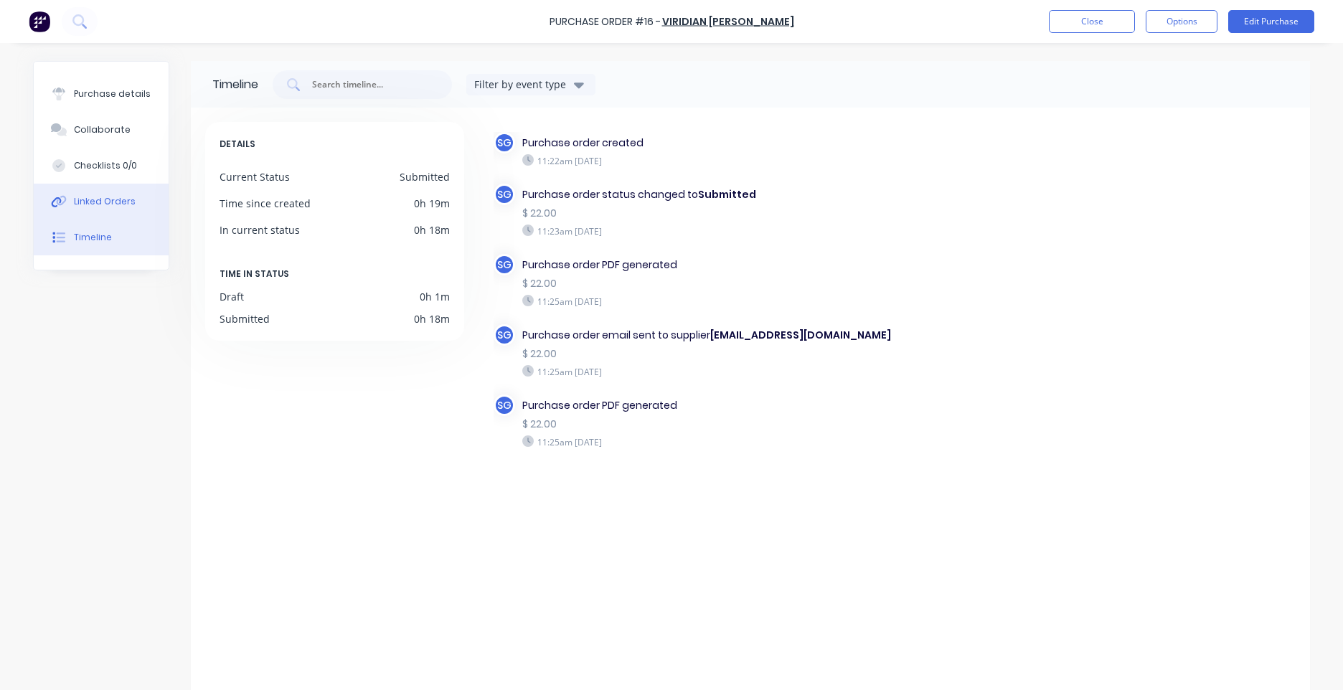
click at [62, 191] on button "Linked Orders" at bounding box center [101, 202] width 135 height 36
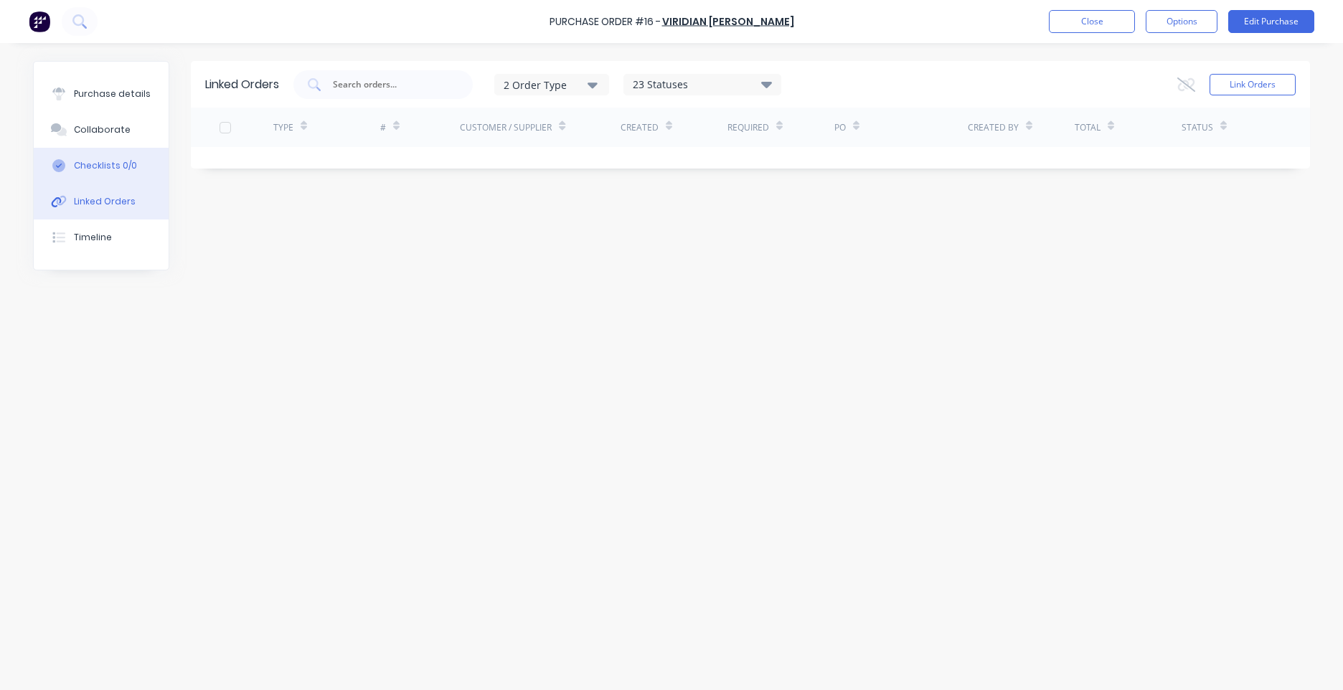
click at [70, 166] on button "Checklists 0/0" at bounding box center [101, 166] width 135 height 36
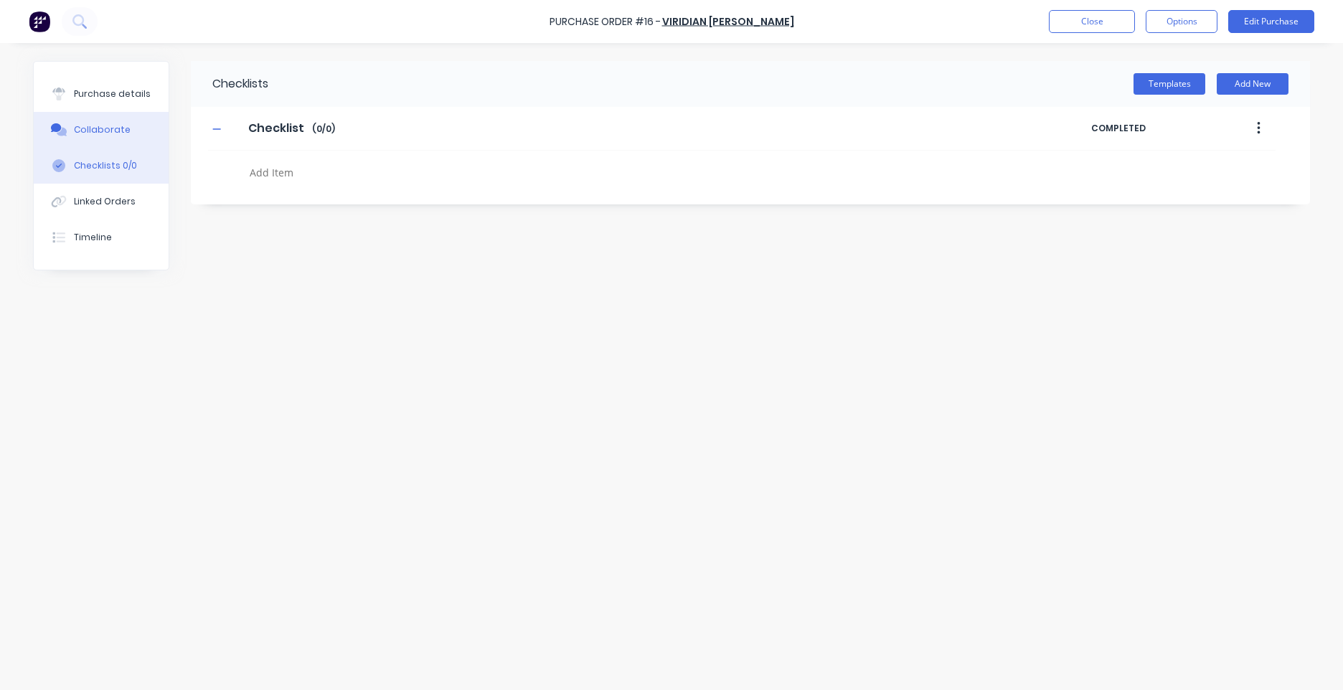
click at [70, 146] on button "Collaborate" at bounding box center [101, 130] width 135 height 36
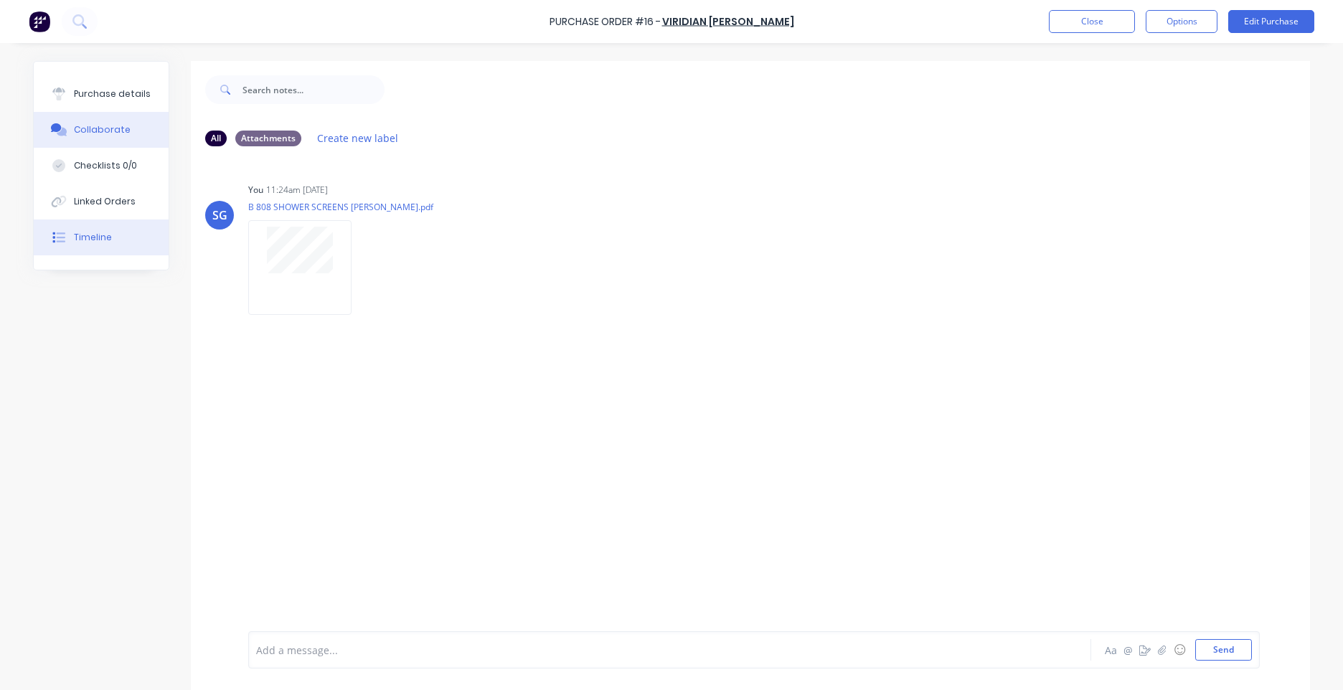
click at [62, 235] on div at bounding box center [59, 237] width 22 height 13
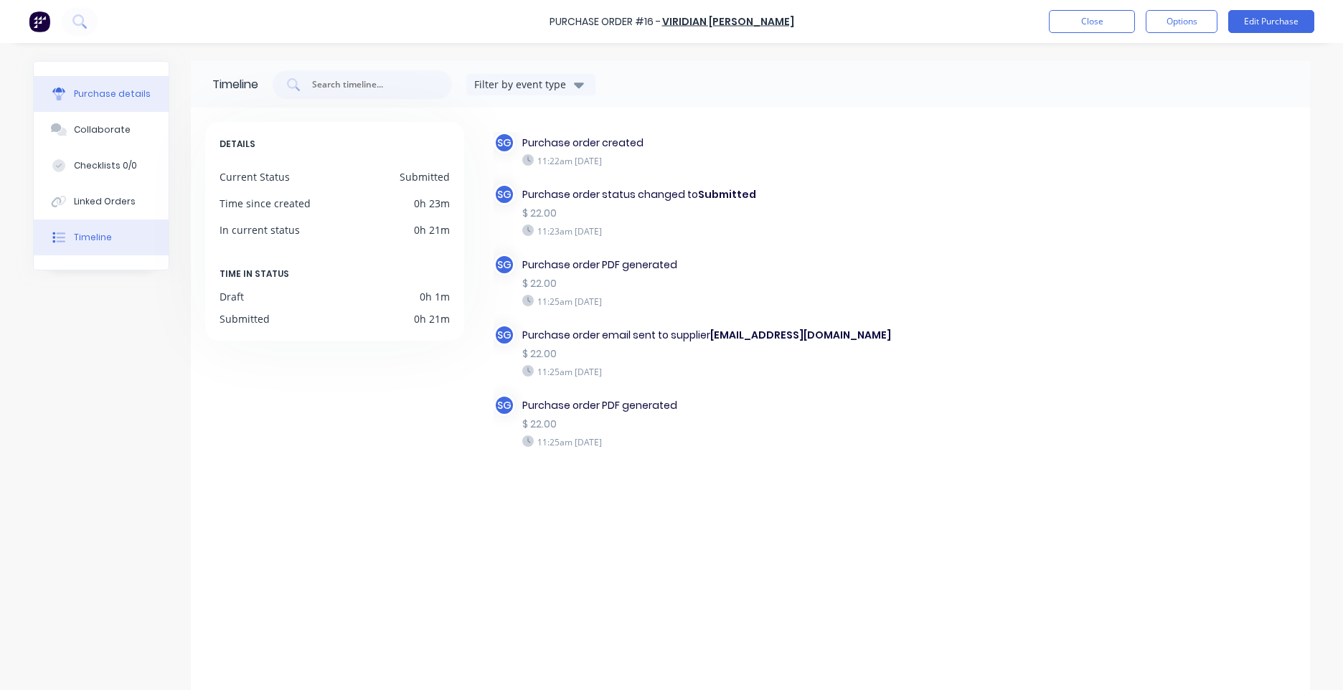
click at [111, 87] on div "Purchase details" at bounding box center [112, 93] width 77 height 13
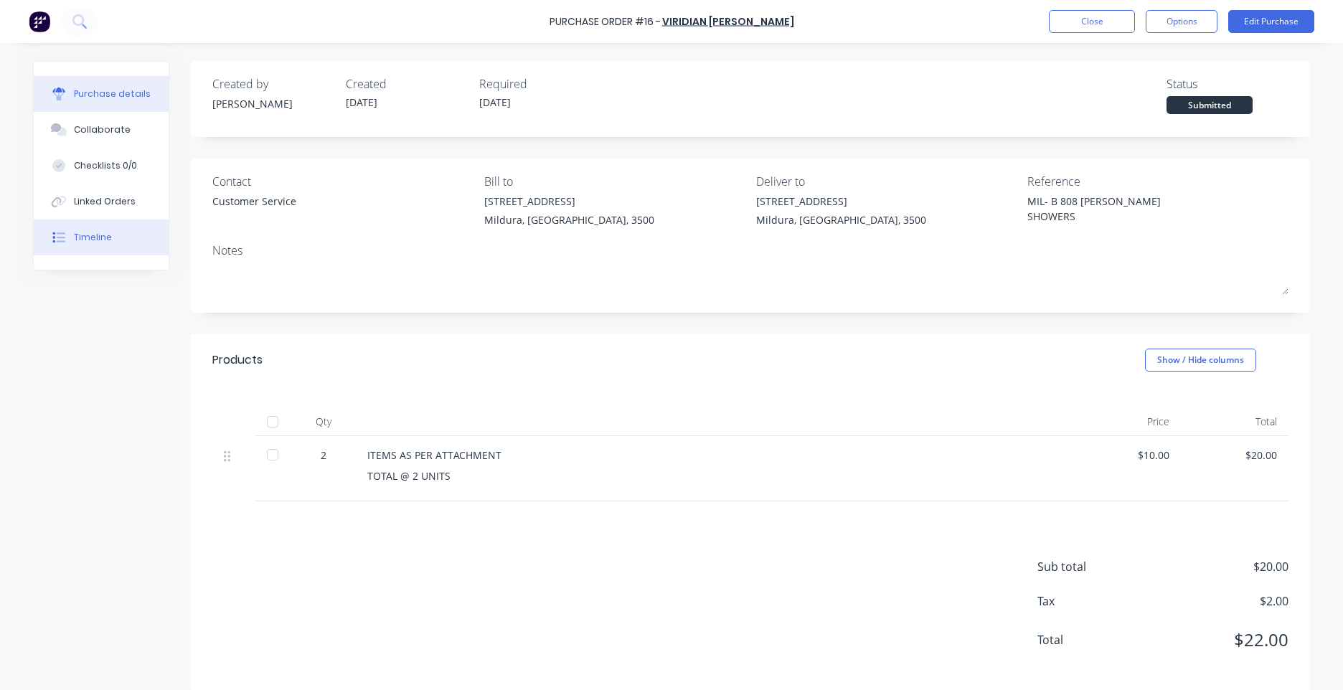
click at [81, 233] on div "Timeline" at bounding box center [93, 237] width 38 height 13
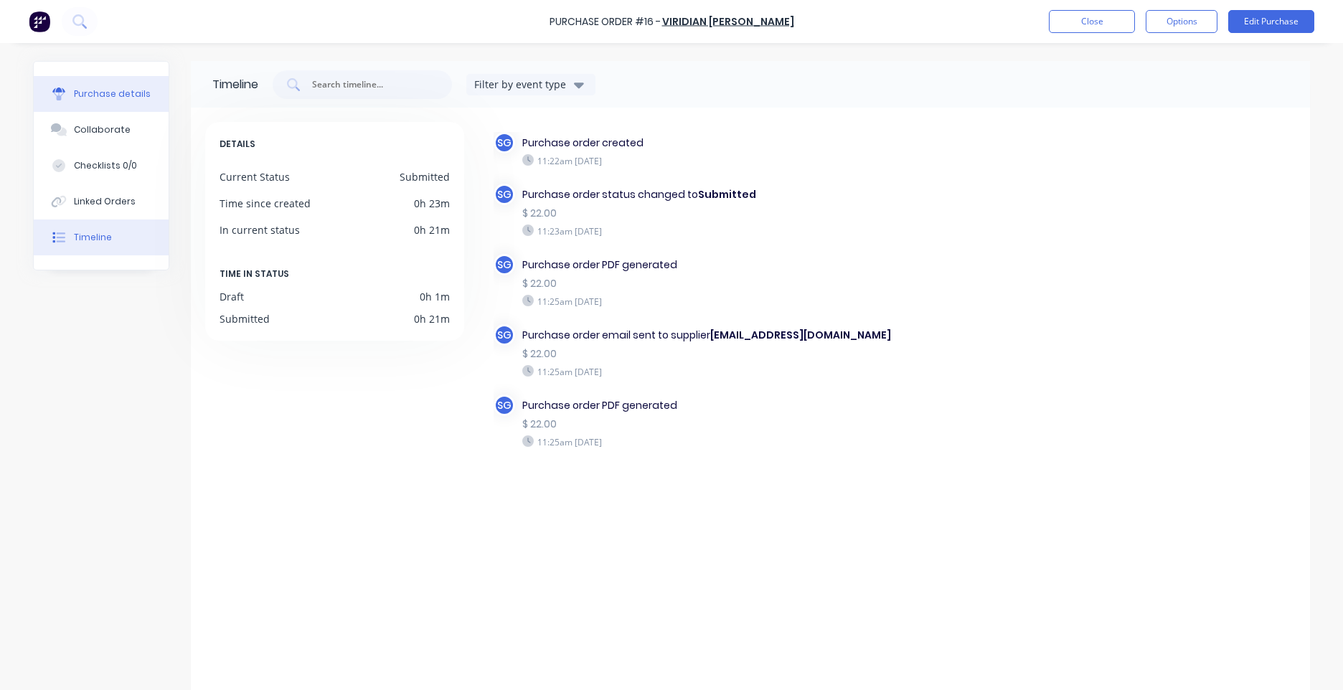
click at [101, 86] on button "Purchase details" at bounding box center [101, 94] width 135 height 36
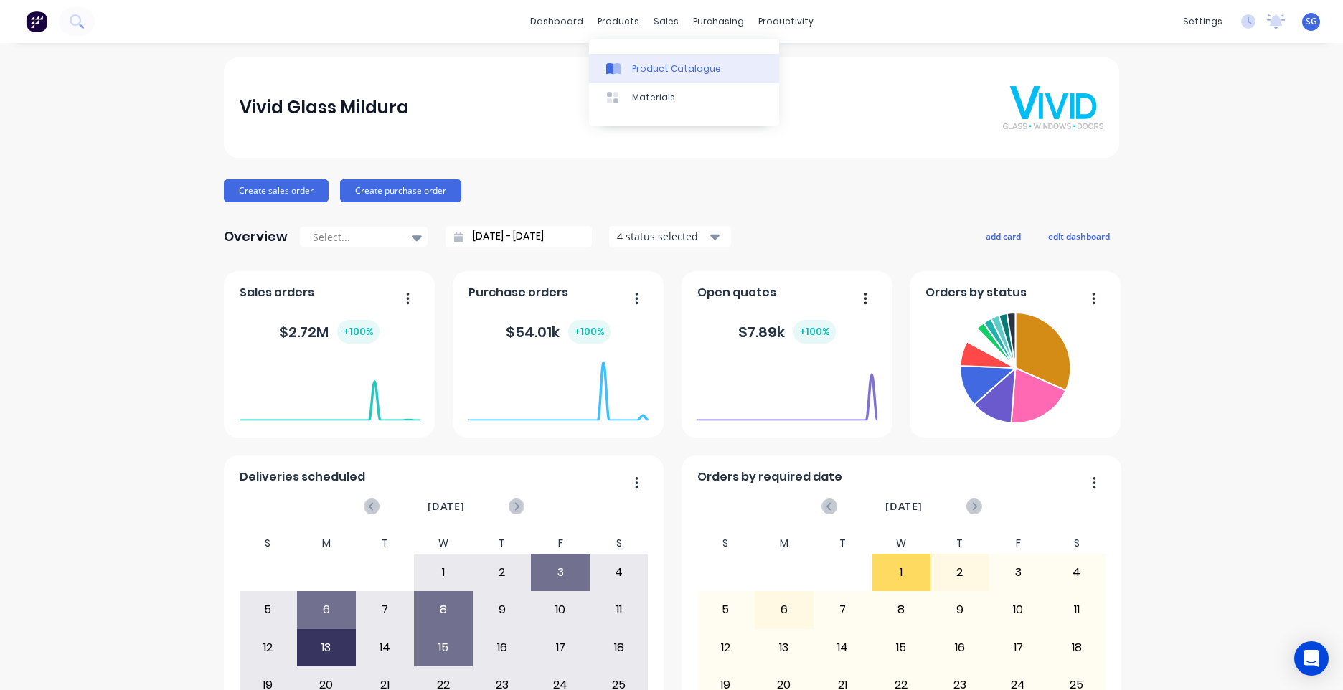
click at [661, 70] on div "Product Catalogue" at bounding box center [676, 68] width 89 height 13
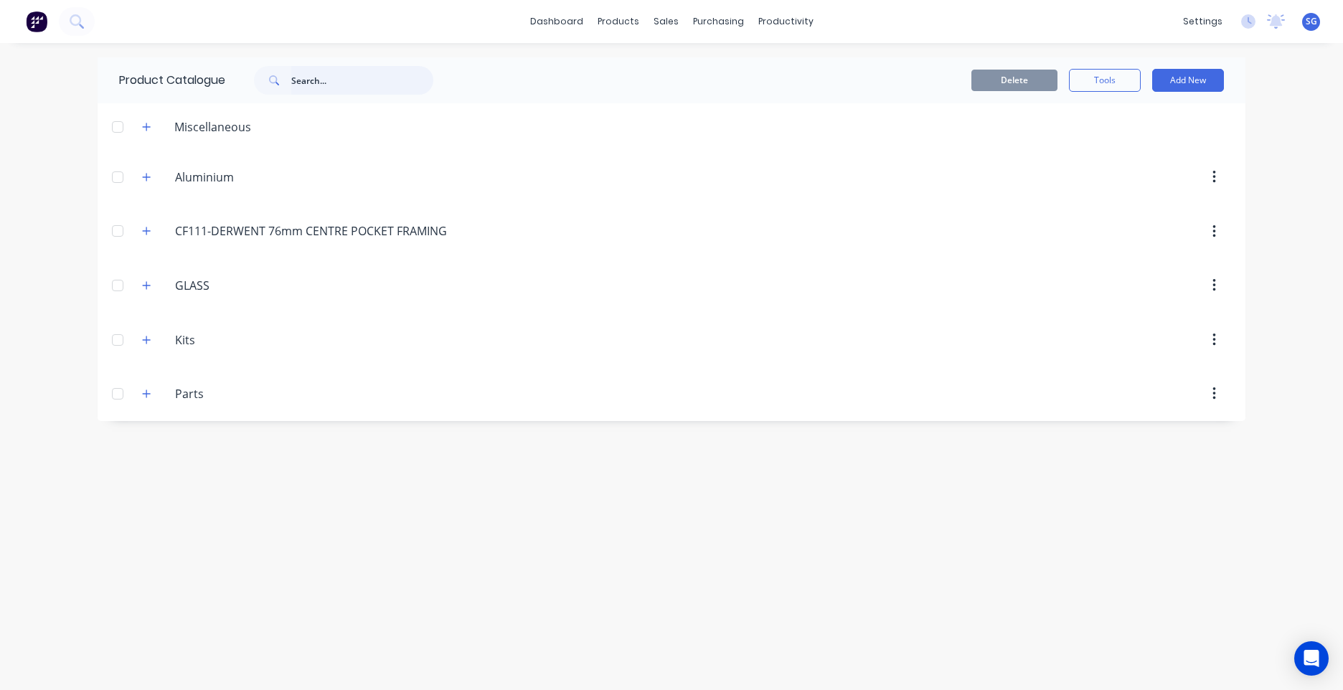
click at [345, 82] on input "text" at bounding box center [362, 80] width 142 height 29
click at [1308, 27] on span "SG" at bounding box center [1310, 21] width 11 height 13
click at [1173, 146] on div "Profile" at bounding box center [1183, 151] width 29 height 13
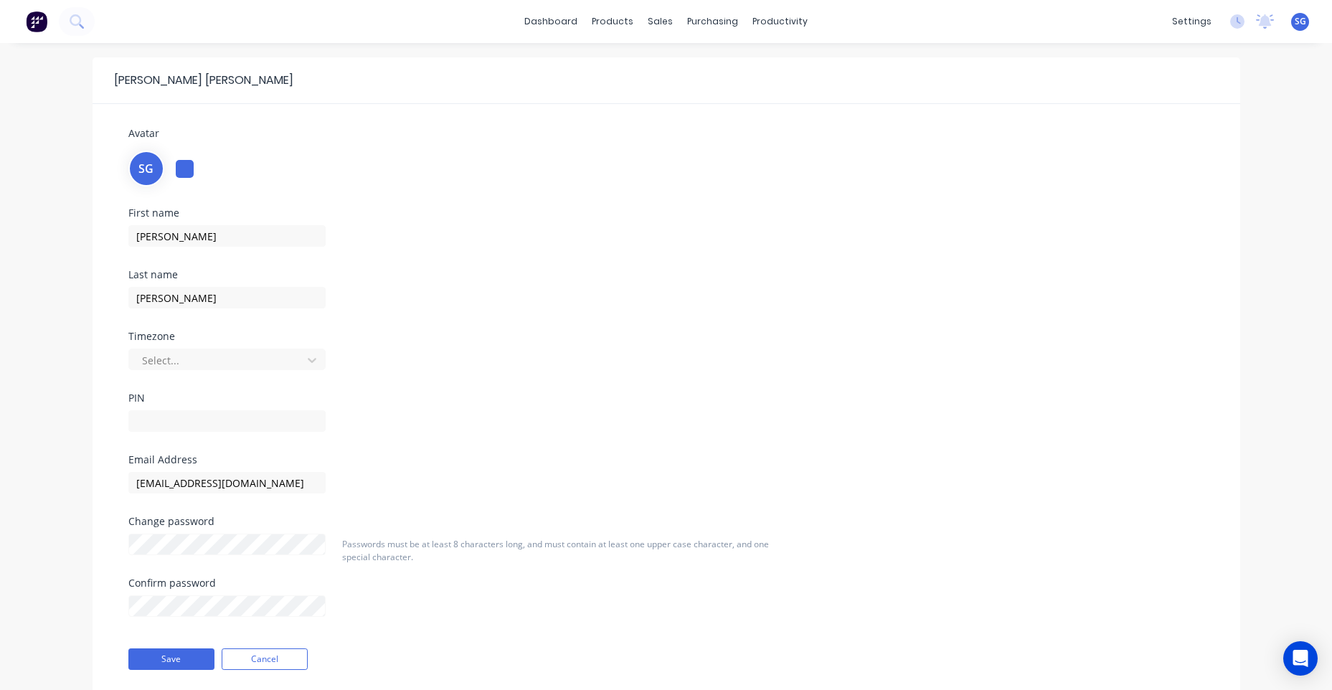
click at [168, 169] on div "SG" at bounding box center [666, 167] width 1076 height 39
click at [177, 169] on div at bounding box center [185, 169] width 18 height 18
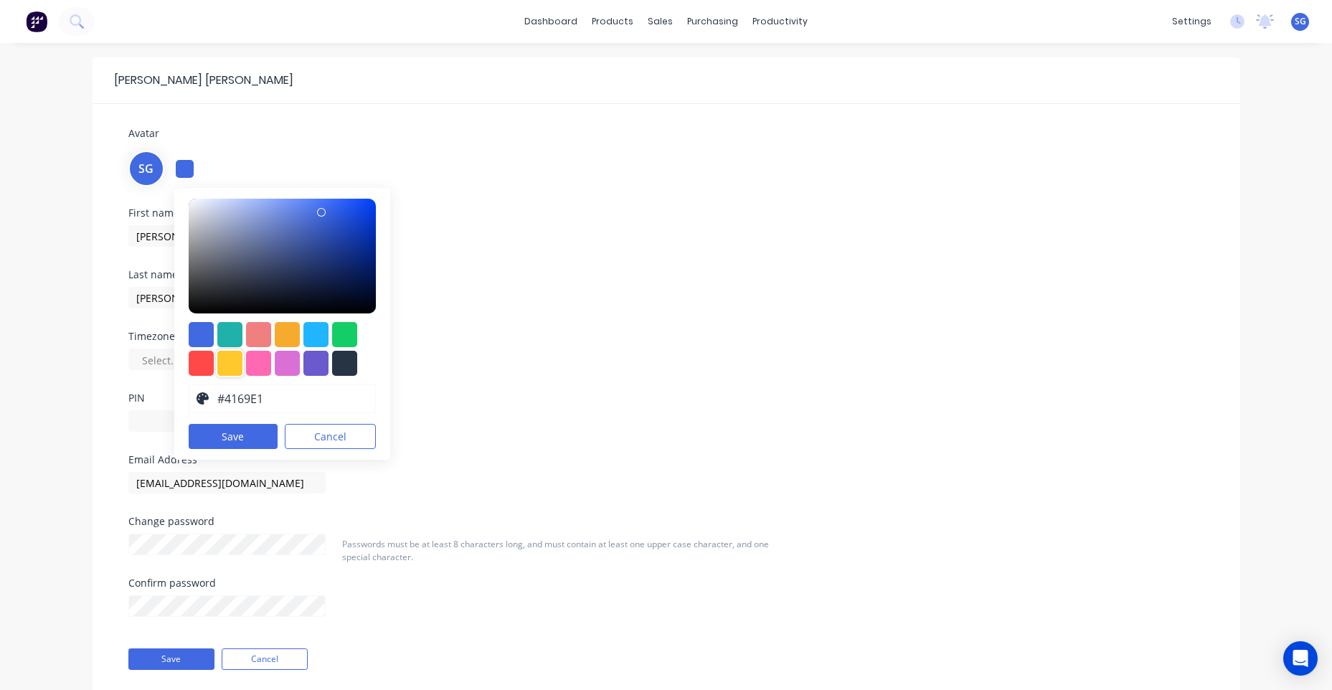
click at [232, 360] on div at bounding box center [229, 363] width 25 height 25
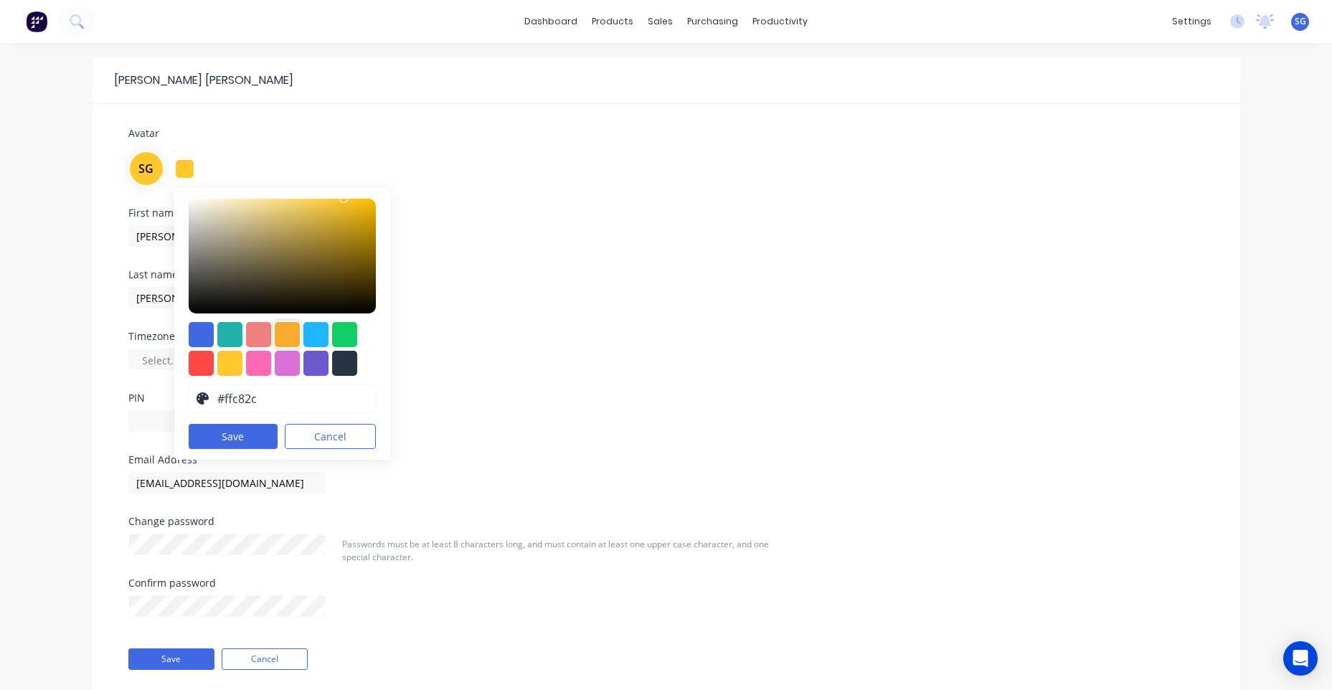
click at [276, 339] on div at bounding box center [287, 334] width 25 height 25
click at [351, 335] on div at bounding box center [344, 334] width 25 height 25
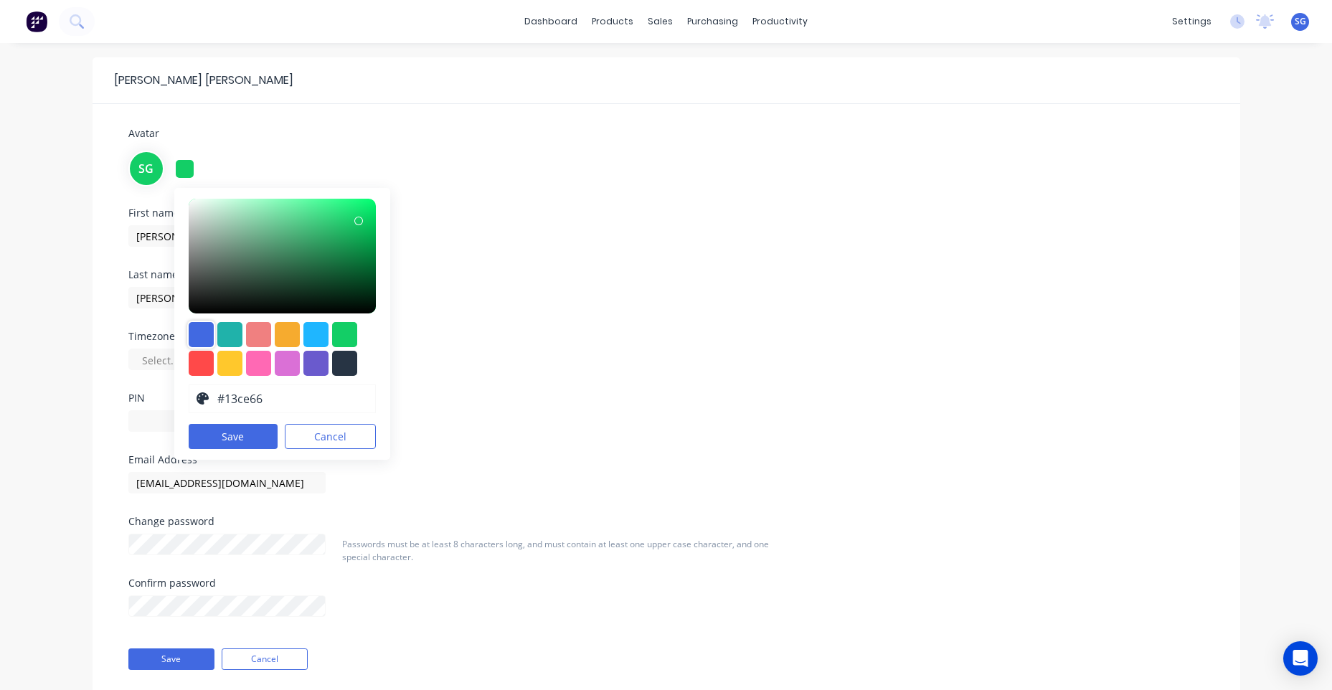
click at [206, 336] on div at bounding box center [201, 334] width 25 height 25
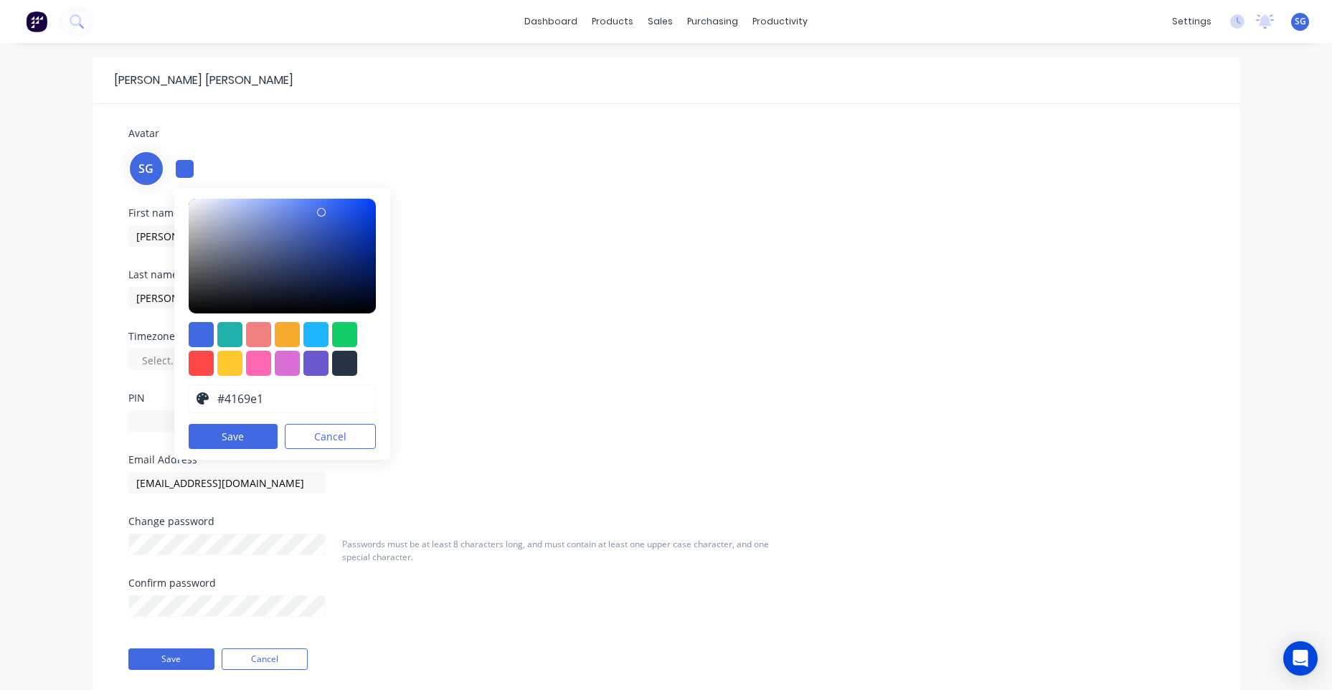
click at [201, 400] on icon at bounding box center [203, 398] width 13 height 13
click at [200, 397] on icon at bounding box center [203, 398] width 13 height 13
click at [228, 354] on div at bounding box center [229, 363] width 25 height 25
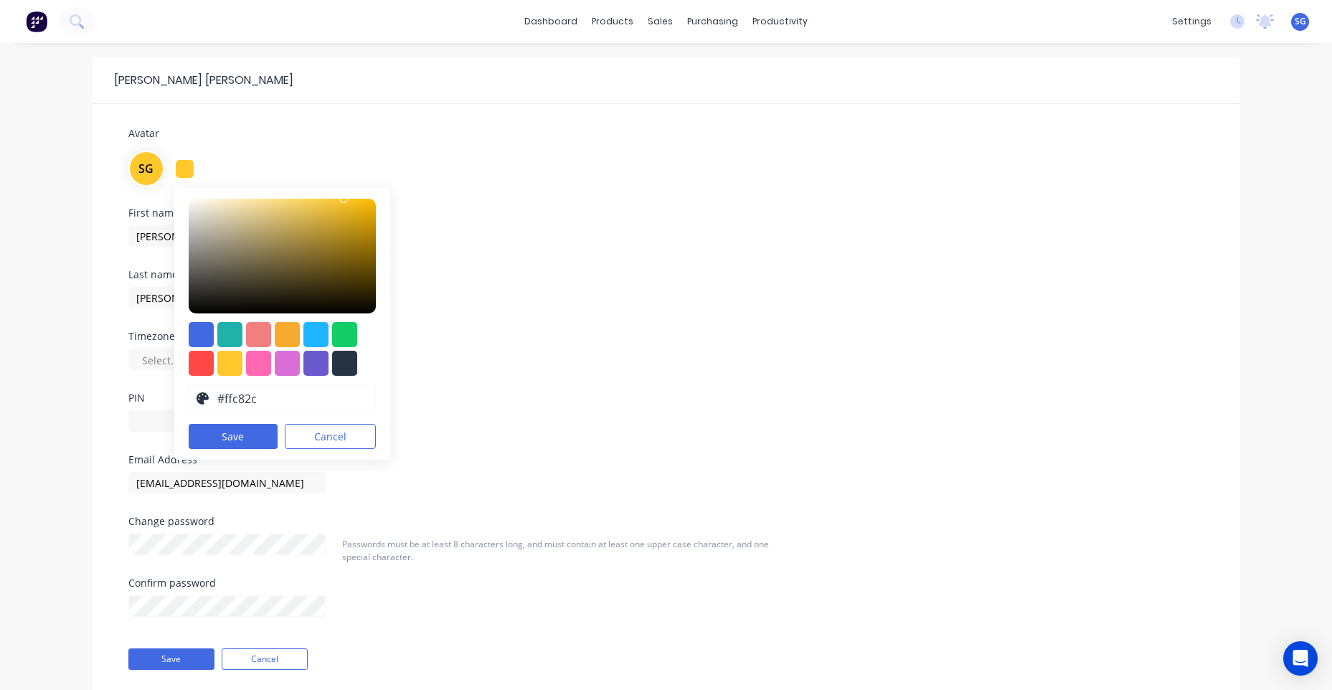
click at [207, 394] on icon at bounding box center [203, 398] width 13 height 13
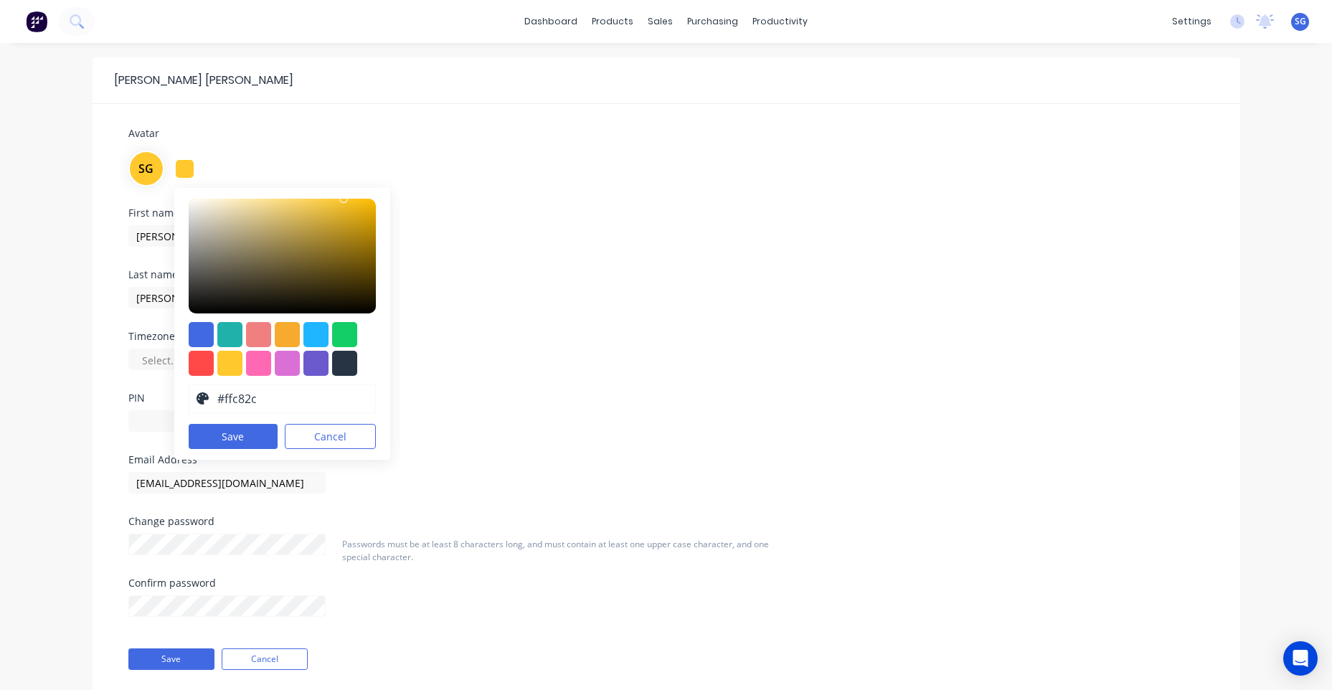
click at [207, 394] on icon at bounding box center [203, 398] width 13 height 13
drag, startPoint x: 331, startPoint y: 200, endPoint x: 276, endPoint y: 288, distance: 103.1
click at [306, 242] on div at bounding box center [283, 256] width 188 height 115
click at [231, 362] on div at bounding box center [229, 363] width 25 height 25
drag, startPoint x: 303, startPoint y: 212, endPoint x: 288, endPoint y: 229, distance: 23.4
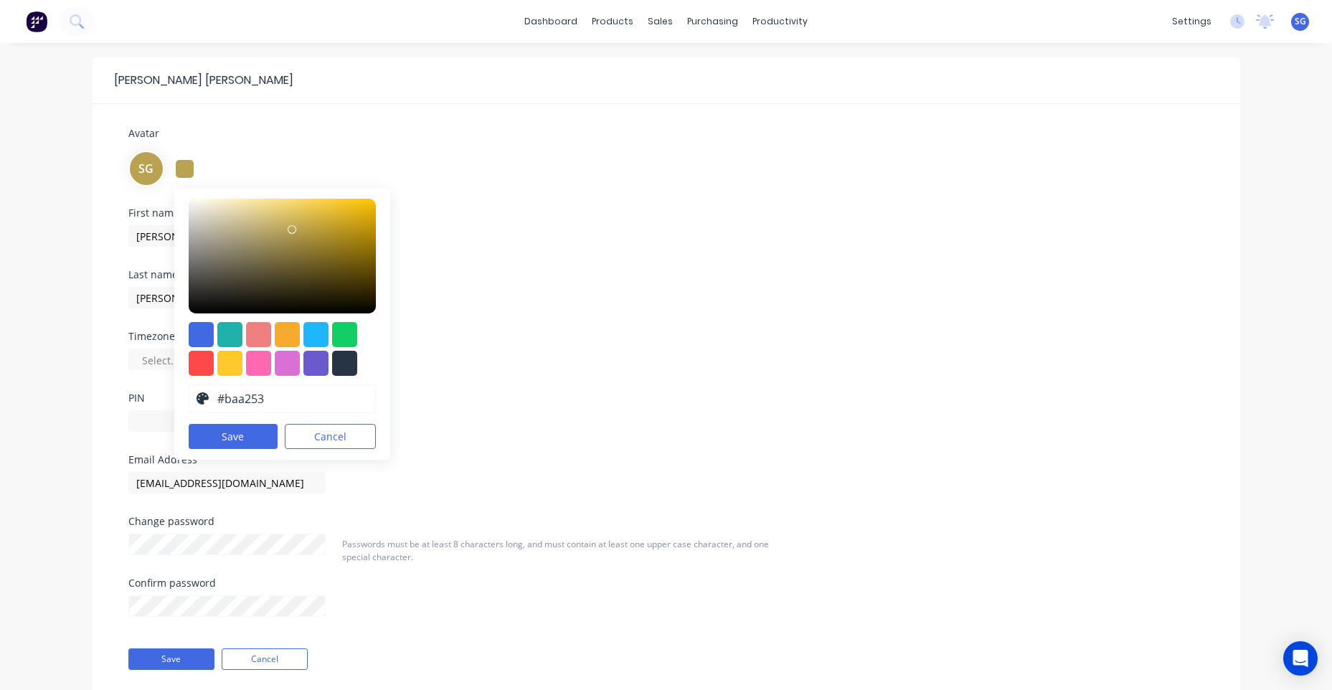
click at [292, 229] on div at bounding box center [296, 233] width 9 height 9
click at [283, 345] on div at bounding box center [287, 334] width 25 height 25
click at [233, 353] on div at bounding box center [229, 363] width 25 height 25
click at [237, 355] on div at bounding box center [229, 363] width 25 height 25
click at [237, 360] on div at bounding box center [229, 363] width 25 height 25
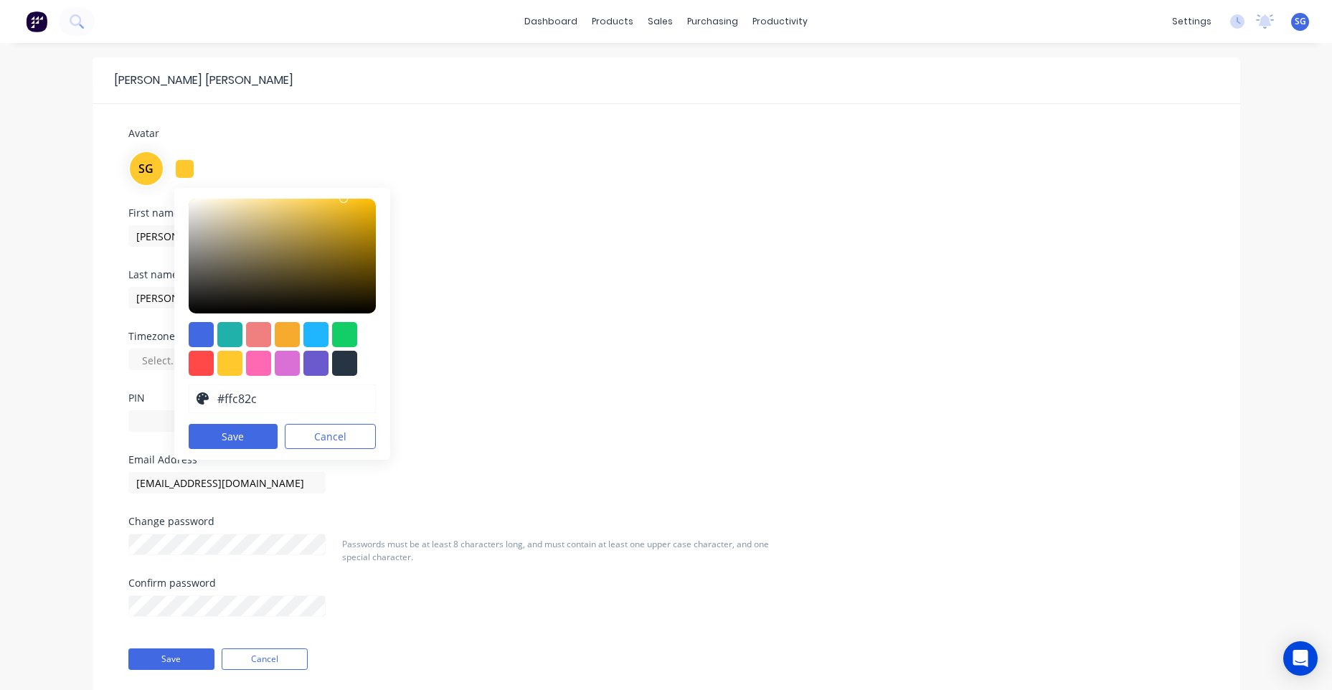
click at [301, 339] on div at bounding box center [283, 349] width 188 height 54
click at [285, 331] on div at bounding box center [287, 334] width 25 height 25
click at [236, 361] on div at bounding box center [229, 363] width 25 height 25
type input "#ffe38e"
drag, startPoint x: 278, startPoint y: 238, endPoint x: 268, endPoint y: 198, distance: 41.4
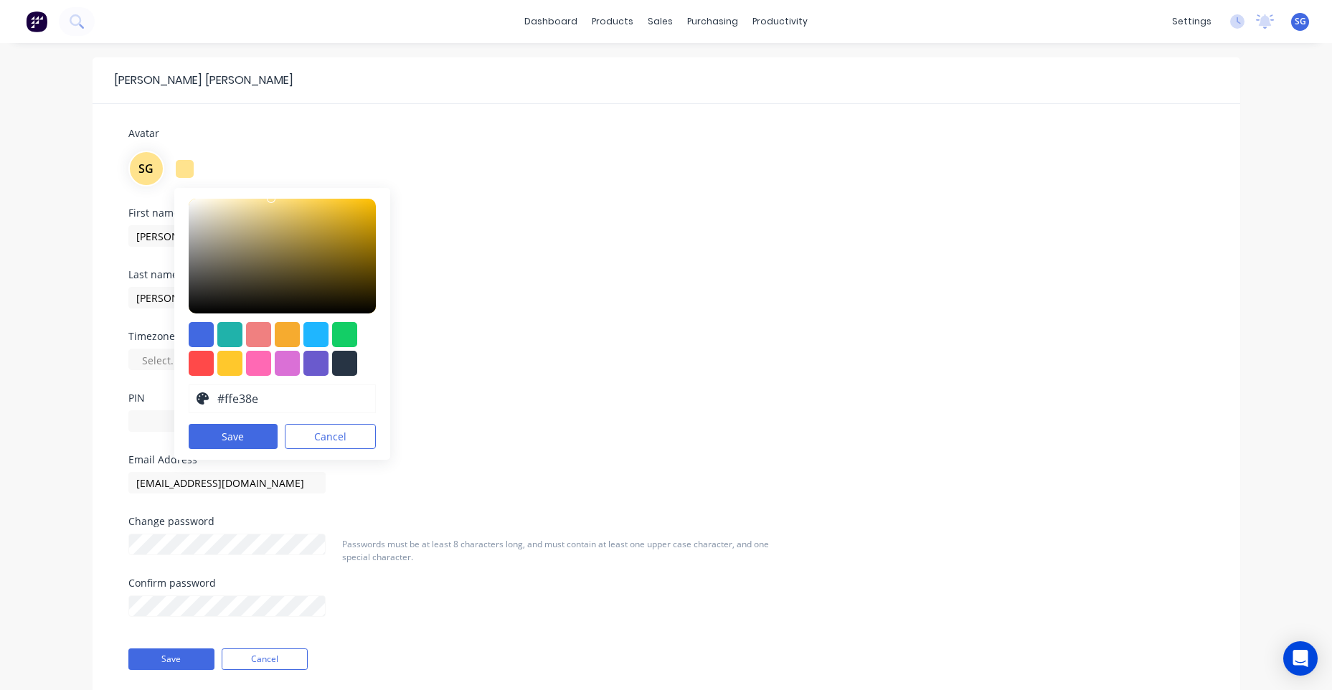
click at [268, 198] on div "#FFE38E hex #ffe38e Save Cancel" at bounding box center [282, 324] width 217 height 272
click at [604, 251] on div "First name [PERSON_NAME] Last name [PERSON_NAME] Timezone Select... PIN" at bounding box center [666, 331] width 1097 height 247
click at [165, 653] on button "Save" at bounding box center [171, 659] width 86 height 22
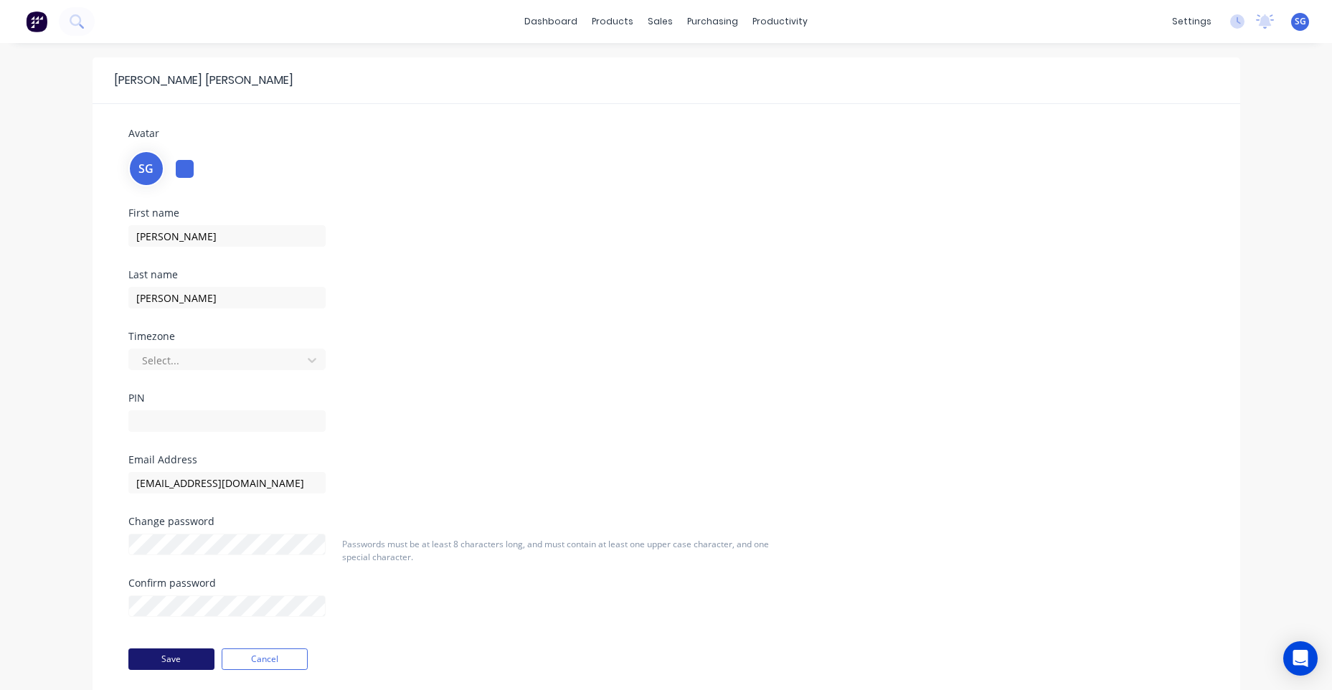
click at [193, 658] on button "Save" at bounding box center [171, 659] width 86 height 22
click at [174, 165] on div "SG" at bounding box center [666, 167] width 1076 height 39
click at [179, 167] on div at bounding box center [185, 169] width 18 height 18
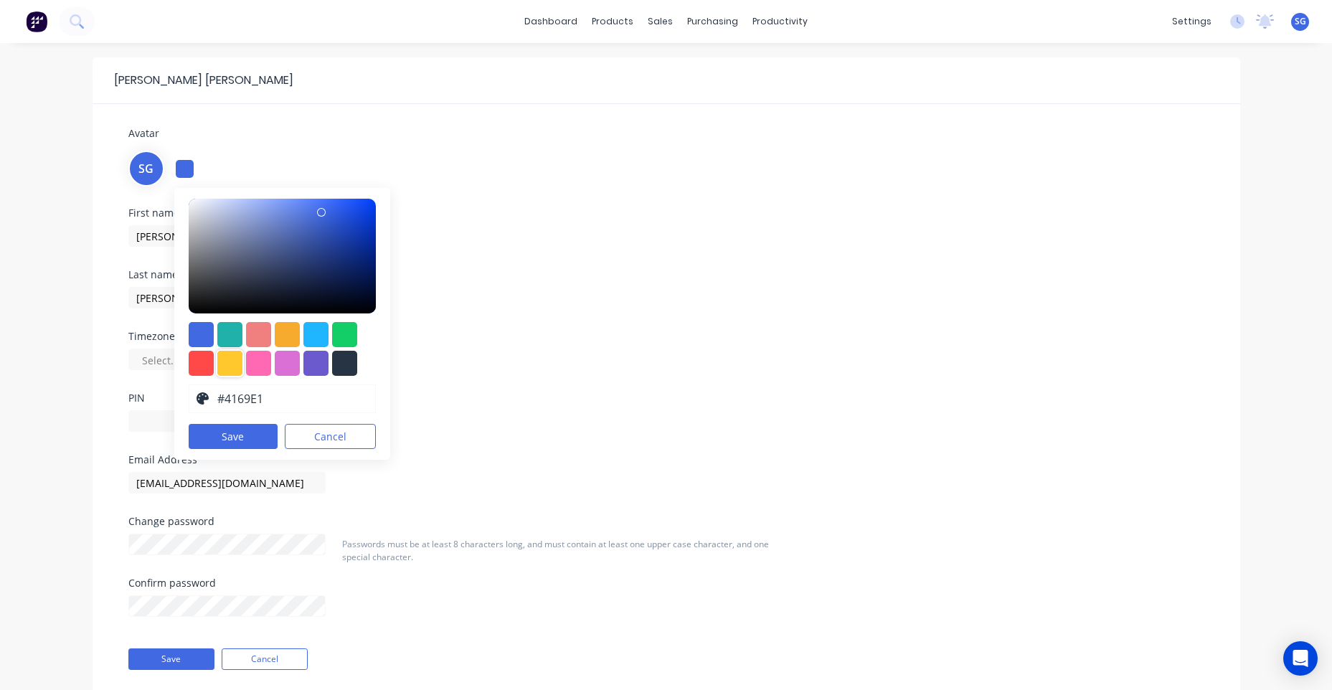
click at [234, 371] on div at bounding box center [229, 363] width 25 height 25
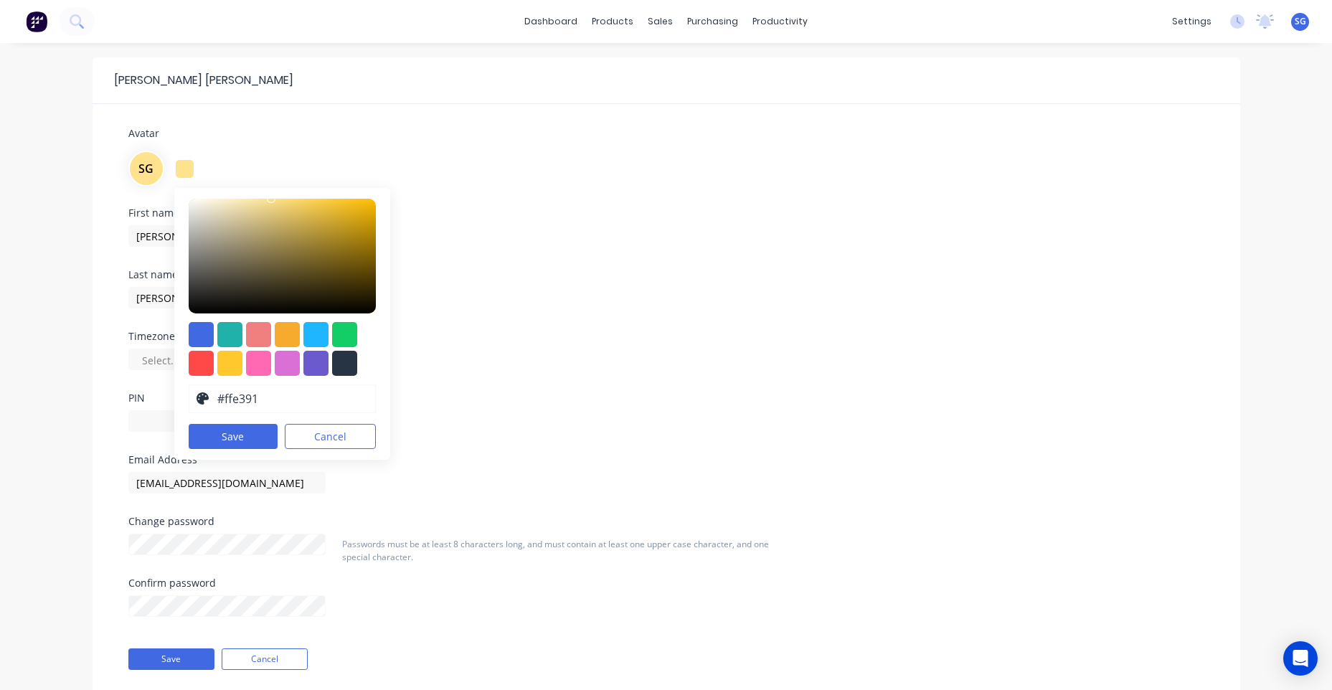
type input "#ffe493"
drag, startPoint x: 339, startPoint y: 200, endPoint x: 264, endPoint y: 197, distance: 74.7
click at [264, 197] on div "#FFE493 hex #ffe493 Save Cancel" at bounding box center [282, 324] width 217 height 272
click at [222, 435] on button "Save" at bounding box center [234, 436] width 90 height 25
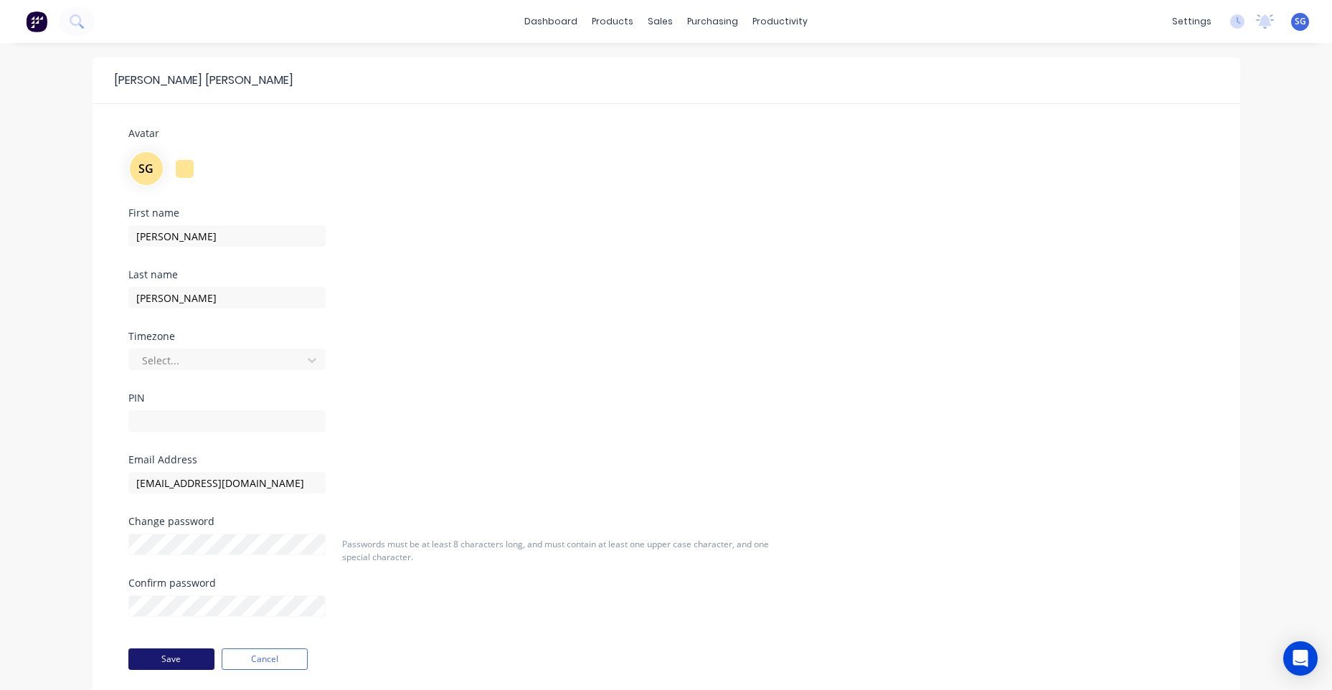
click at [171, 659] on button "Save" at bounding box center [171, 659] width 86 height 22
click at [875, 341] on div "First name [PERSON_NAME] Last name [PERSON_NAME] Timezone Select... PIN" at bounding box center [666, 331] width 1097 height 247
click at [187, 164] on div at bounding box center [185, 169] width 18 height 18
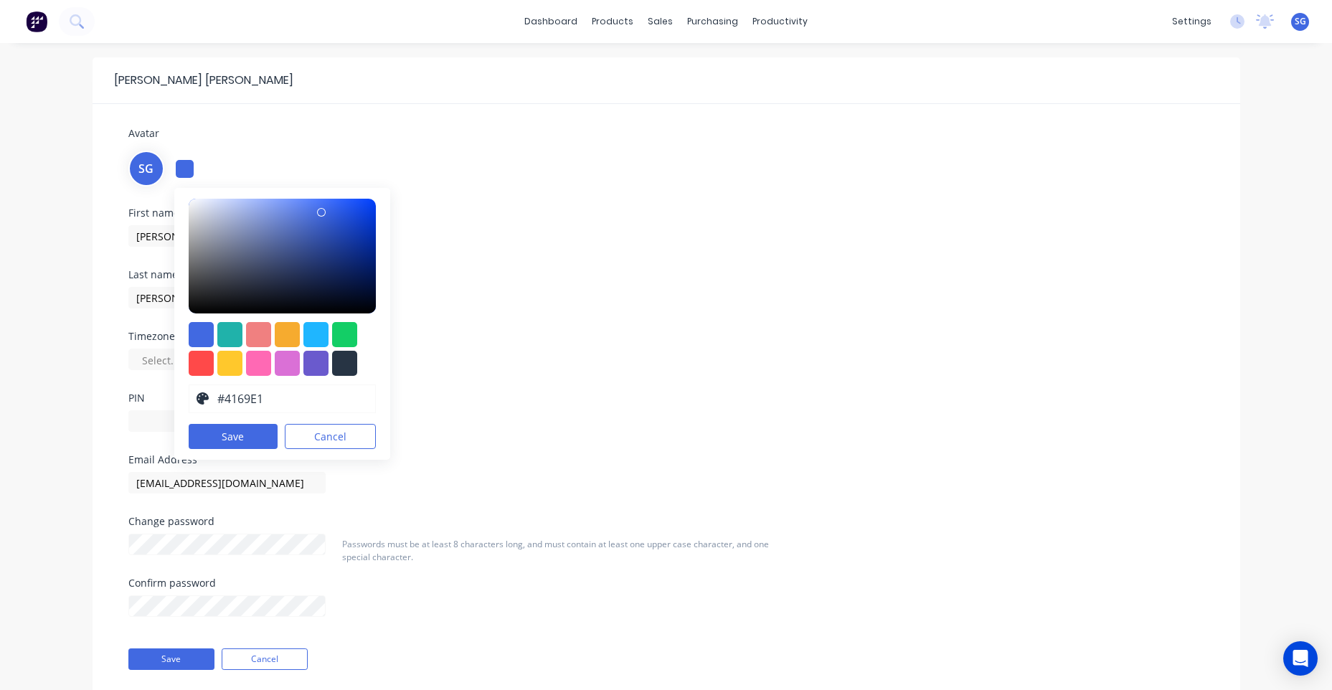
click at [237, 360] on div at bounding box center [229, 363] width 25 height 25
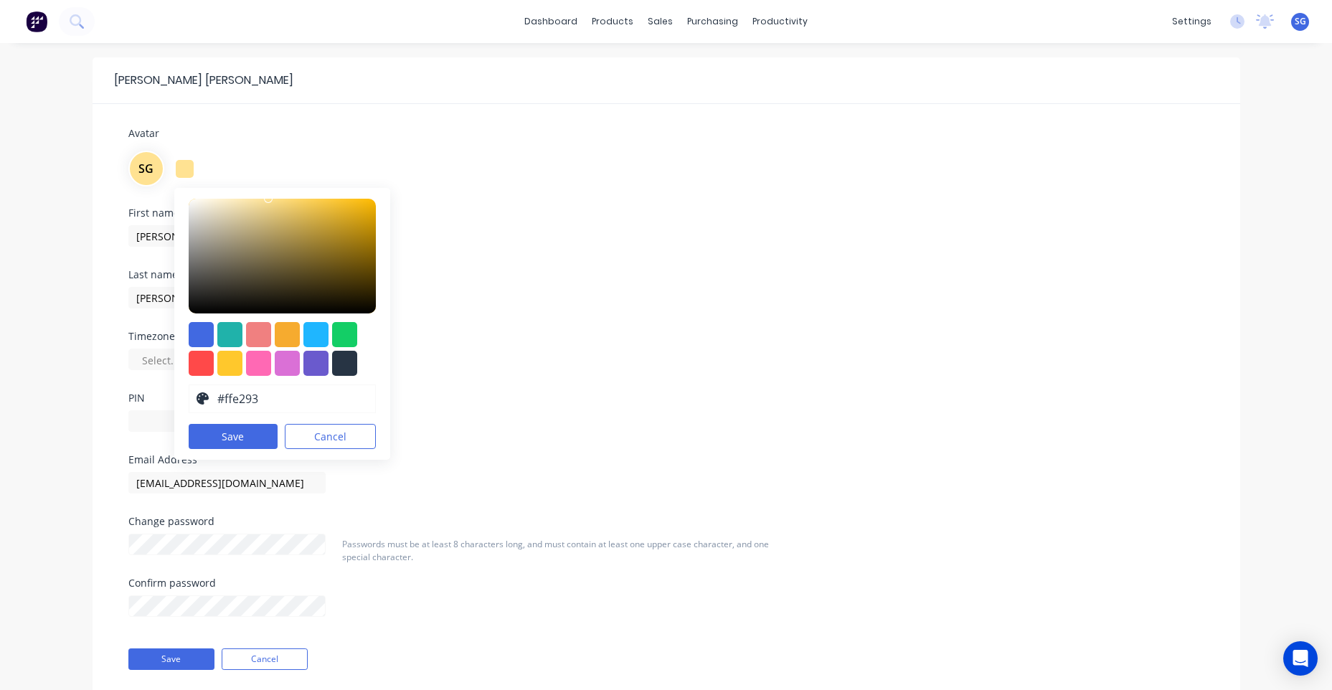
type input "#ffe294"
drag, startPoint x: 324, startPoint y: 202, endPoint x: 263, endPoint y: 194, distance: 61.4
click at [263, 194] on div "#FFE294 hex #ffe294 Save Cancel" at bounding box center [282, 324] width 217 height 272
click at [218, 440] on button "Save" at bounding box center [234, 436] width 90 height 25
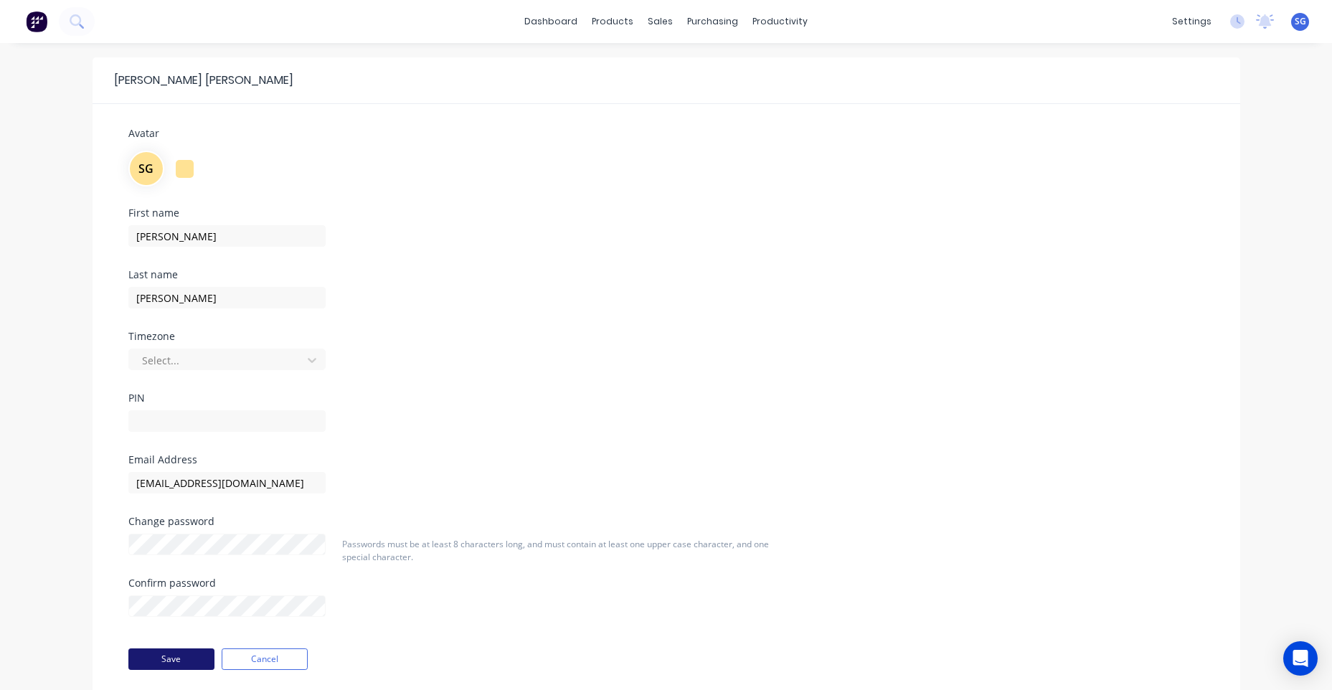
click at [164, 653] on button "Save" at bounding box center [171, 659] width 86 height 22
click at [46, 22] on img at bounding box center [37, 22] width 22 height 22
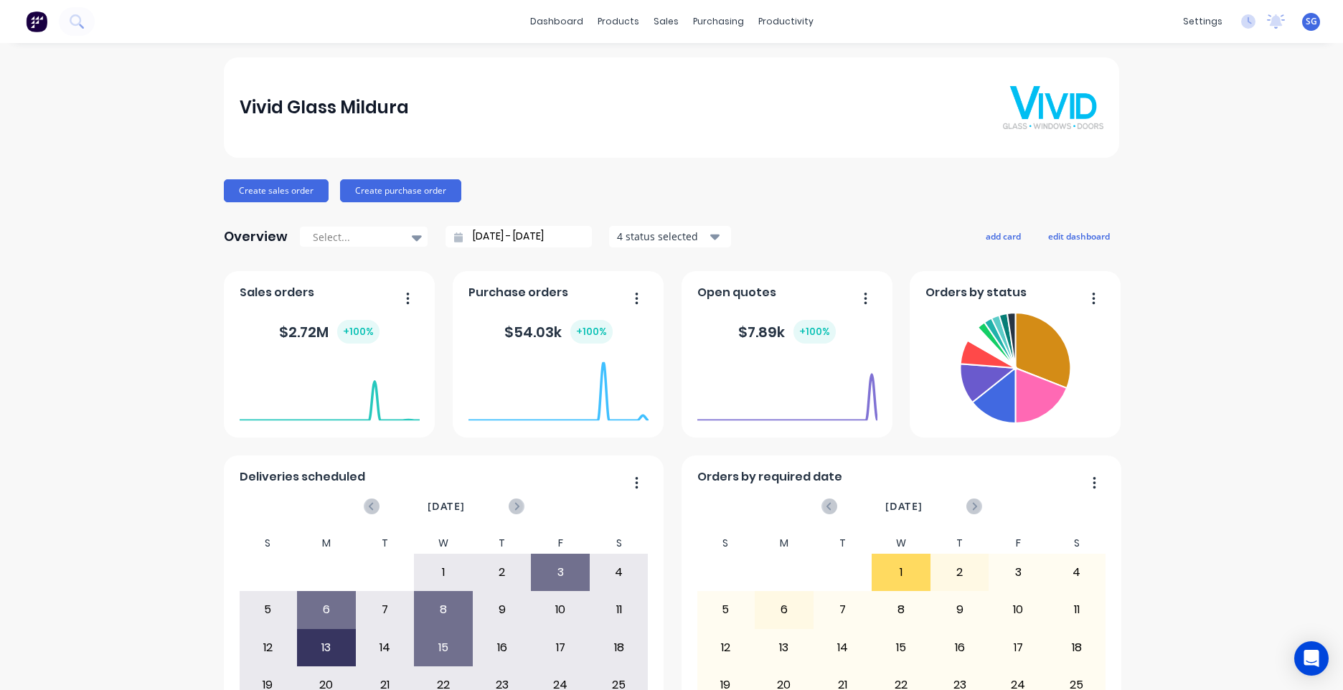
click at [1289, 25] on div "settings No new notifications [PERSON_NAME] all as read You have no notificatio…" at bounding box center [1258, 22] width 167 height 22
click at [1305, 22] on span "SG" at bounding box center [1310, 21] width 11 height 13
click at [1169, 151] on div "Profile" at bounding box center [1183, 151] width 29 height 13
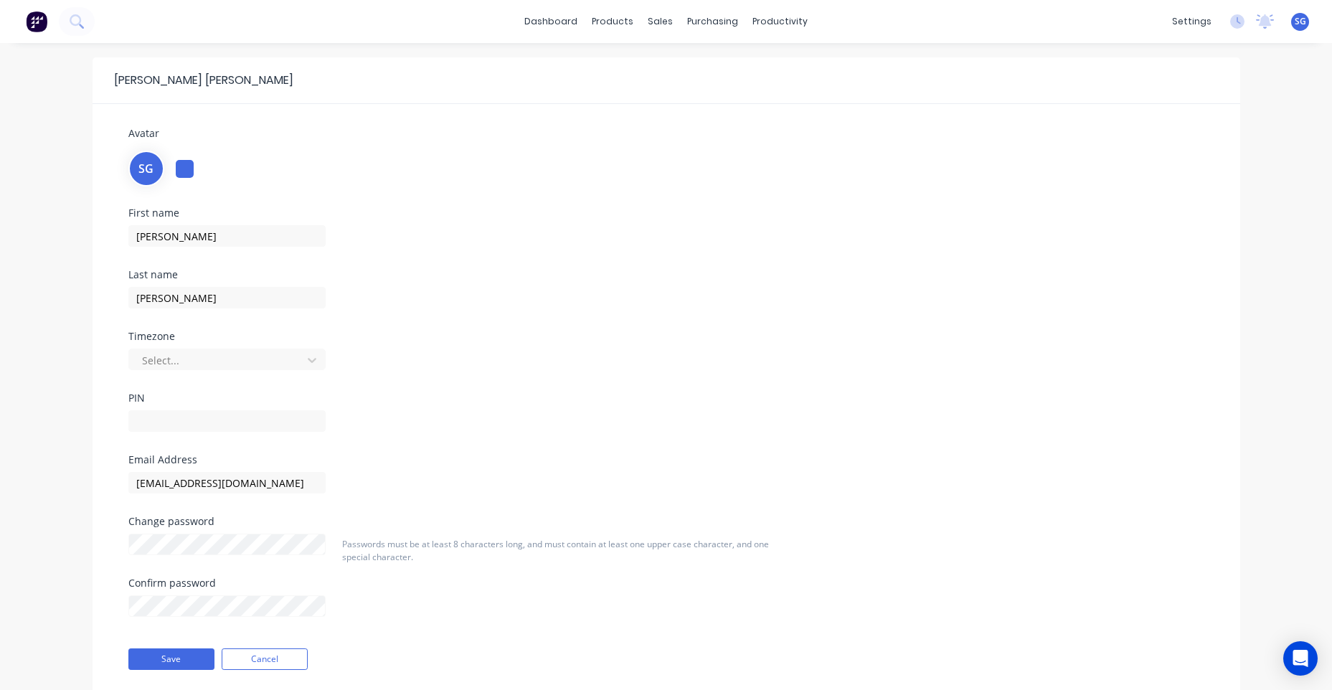
click at [174, 171] on div "SG" at bounding box center [666, 167] width 1076 height 39
click at [176, 171] on div at bounding box center [185, 169] width 18 height 18
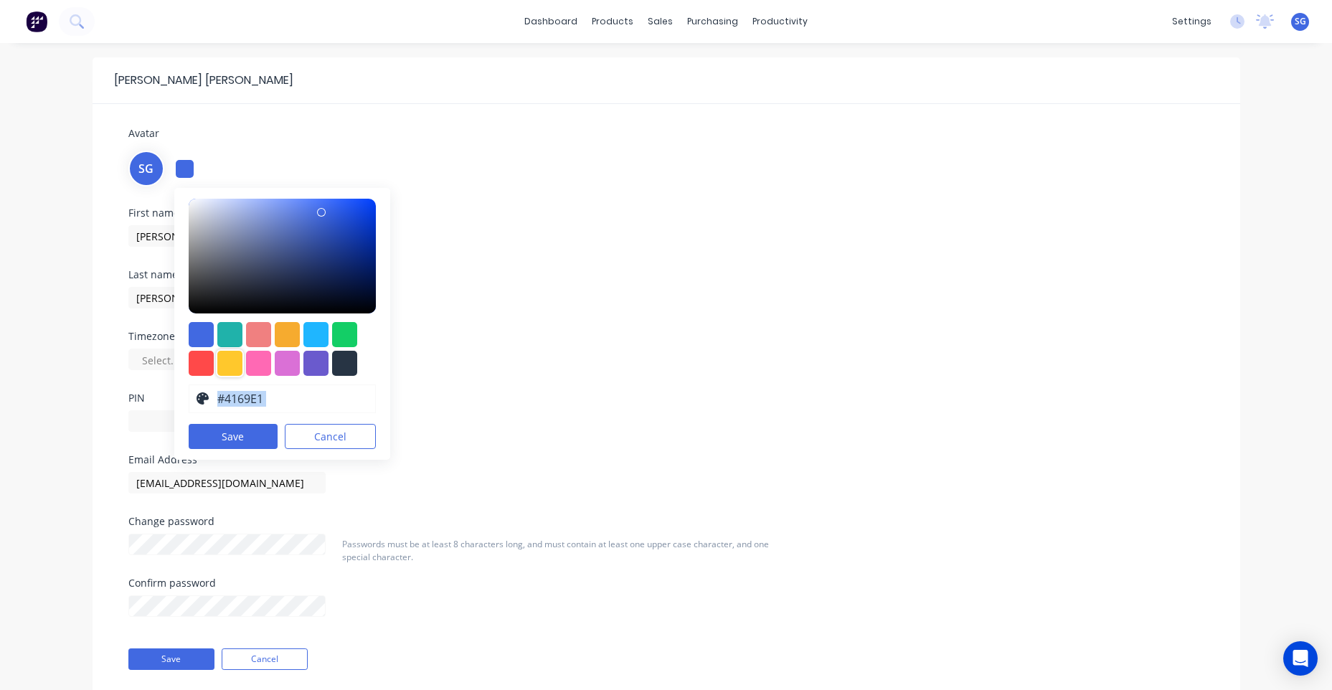
click at [227, 361] on div at bounding box center [229, 363] width 25 height 25
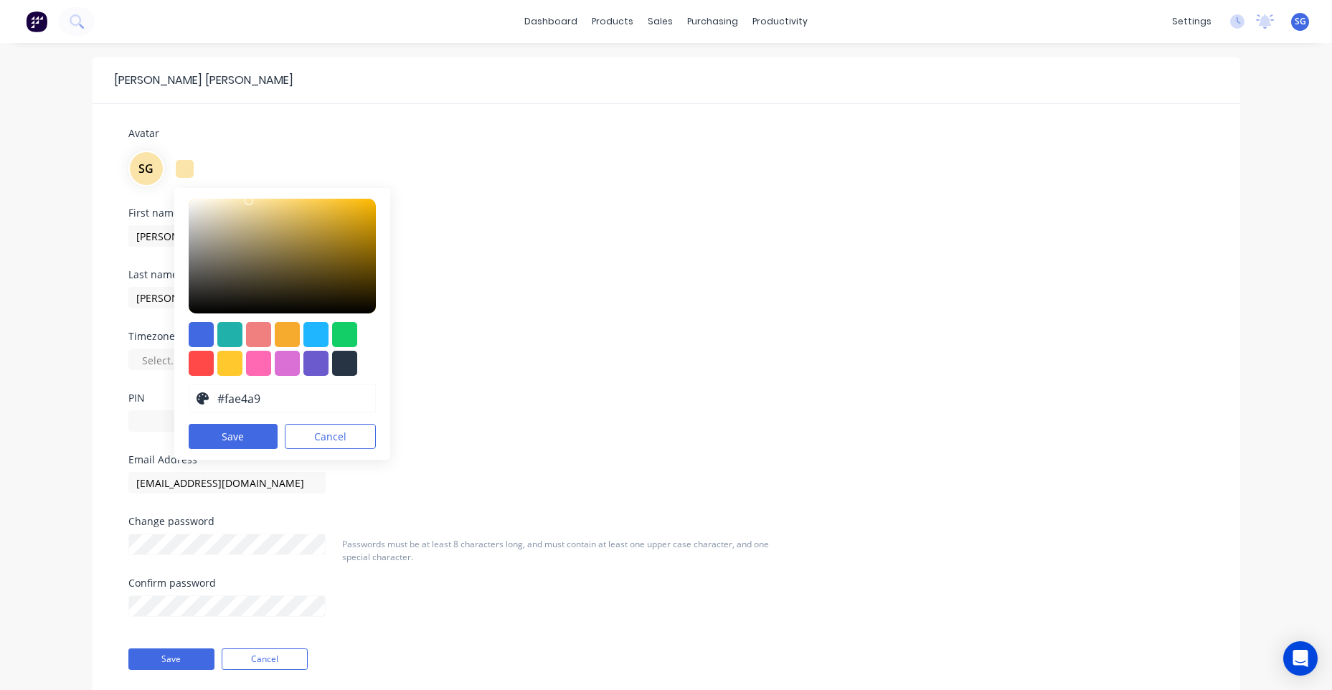
drag, startPoint x: 289, startPoint y: 199, endPoint x: 247, endPoint y: 201, distance: 42.4
click at [247, 201] on div at bounding box center [283, 256] width 188 height 115
drag, startPoint x: 274, startPoint y: 217, endPoint x: 250, endPoint y: 203, distance: 28.3
click at [250, 203] on div at bounding box center [283, 256] width 188 height 115
click at [236, 363] on div at bounding box center [229, 363] width 25 height 25
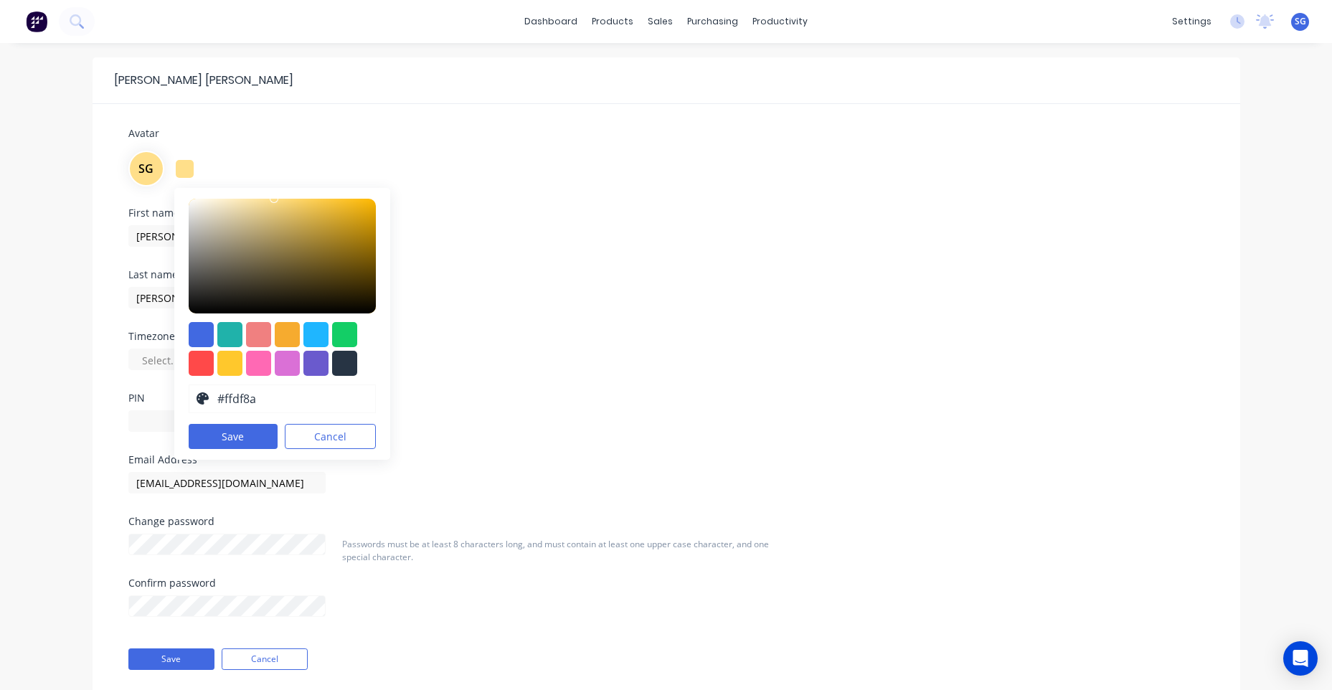
type input "#ffde88"
drag, startPoint x: 332, startPoint y: 211, endPoint x: 272, endPoint y: 197, distance: 61.8
click at [272, 197] on div "#FFDE88 hex #ffde88 Save Cancel" at bounding box center [282, 324] width 217 height 272
click at [250, 438] on button "Save" at bounding box center [234, 436] width 90 height 25
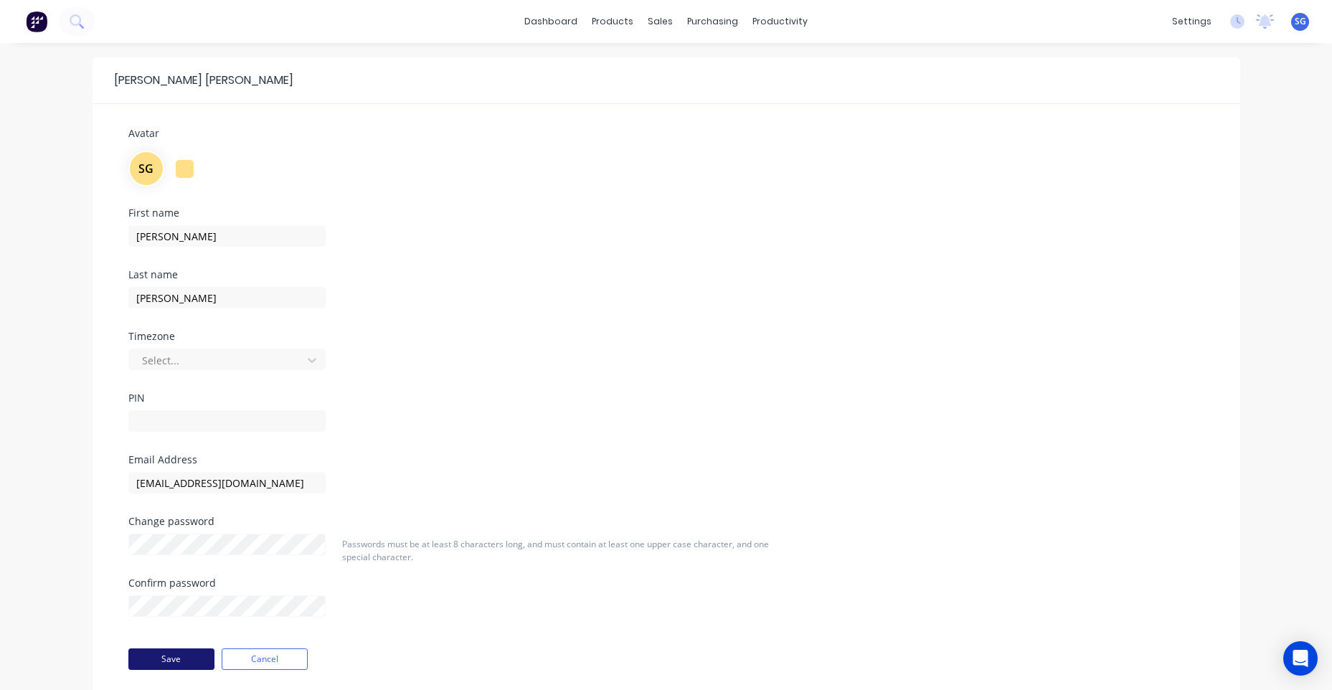
click at [163, 658] on button "Save" at bounding box center [171, 659] width 86 height 22
